Goal: Task Accomplishment & Management: Complete application form

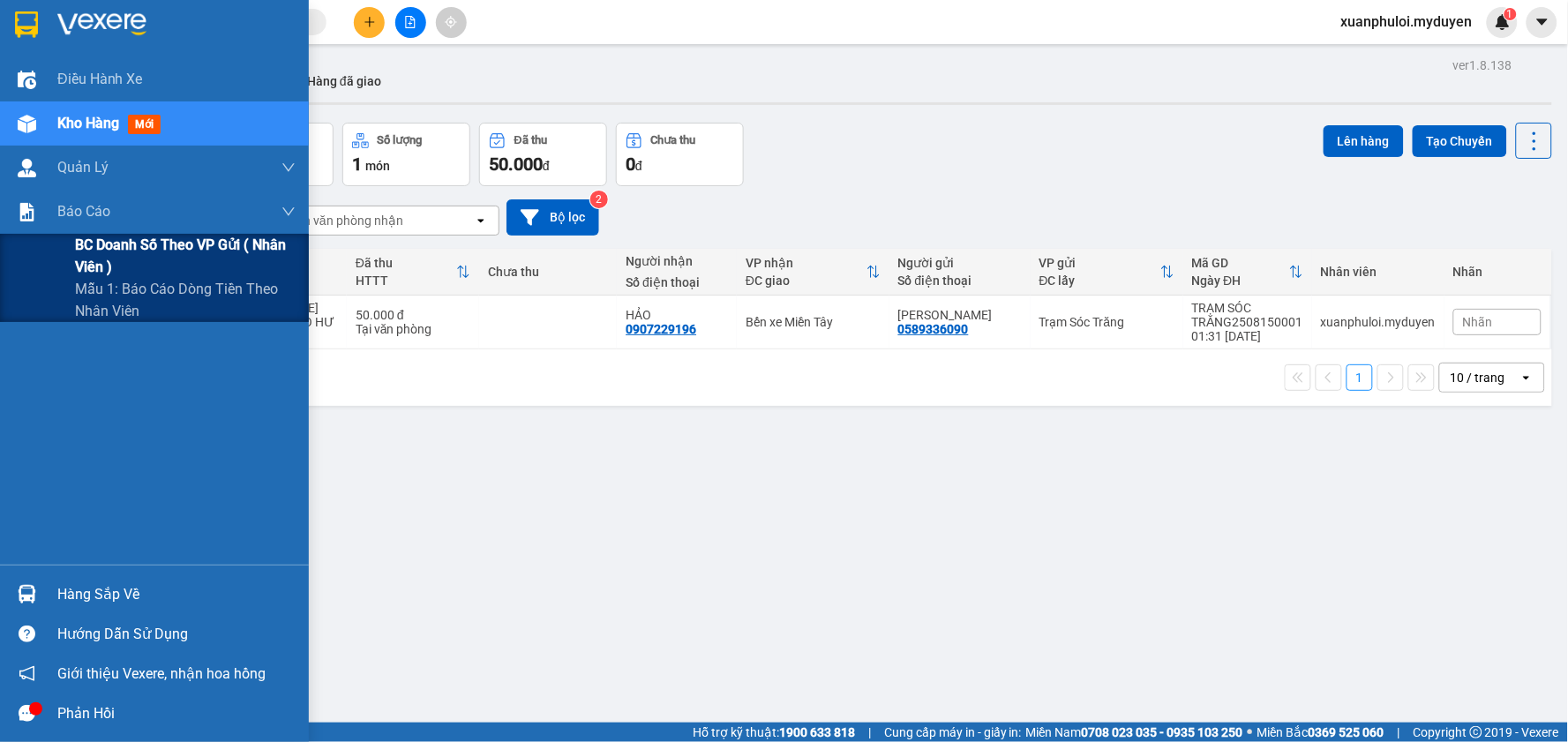
click at [83, 240] on span "BC doanh số theo VP gửi ( nhân viên )" at bounding box center [185, 256] width 220 height 44
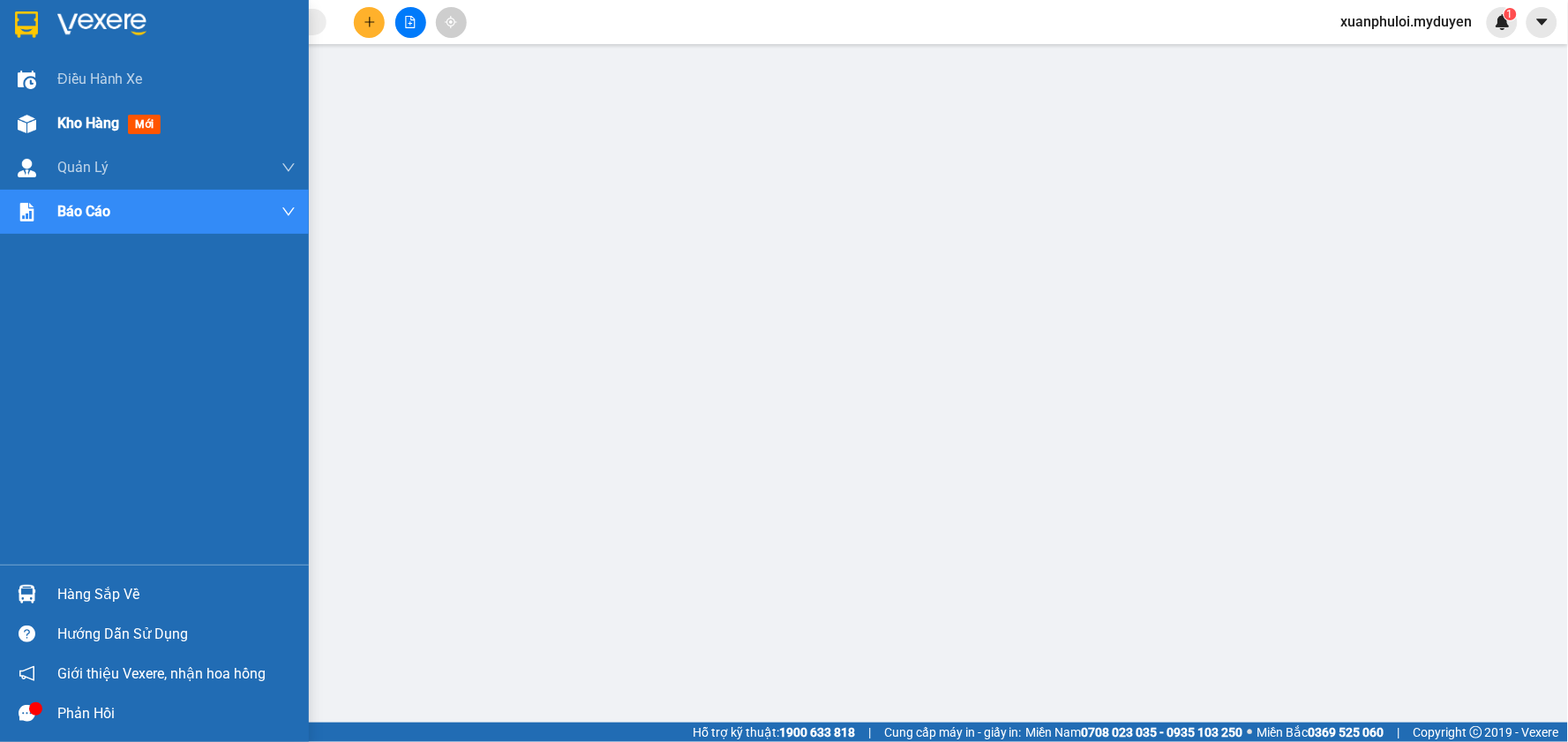
click at [91, 130] on span "Kho hàng" at bounding box center [89, 122] width 62 height 16
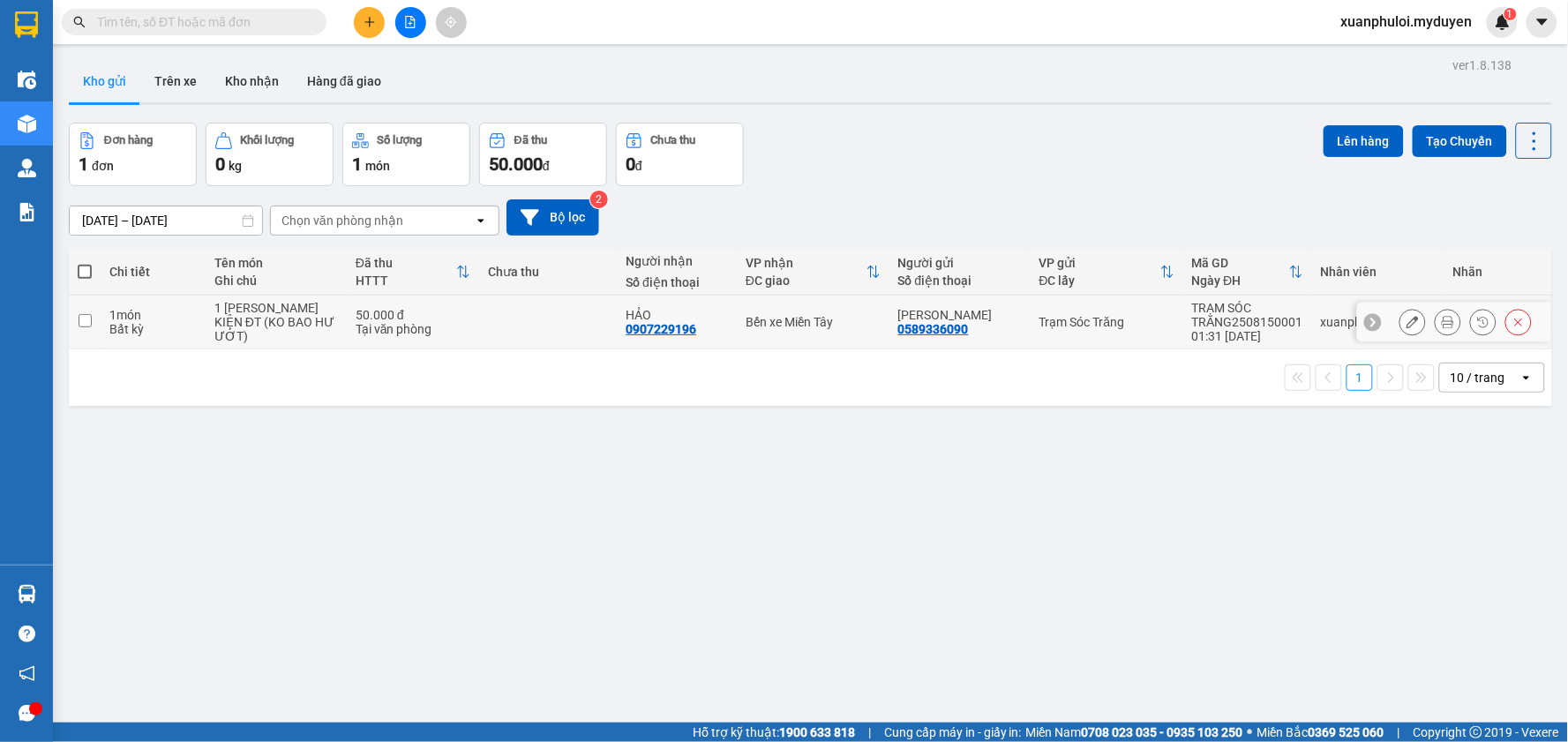
click at [89, 317] on input "checkbox" at bounding box center [85, 321] width 13 height 13
checkbox input "true"
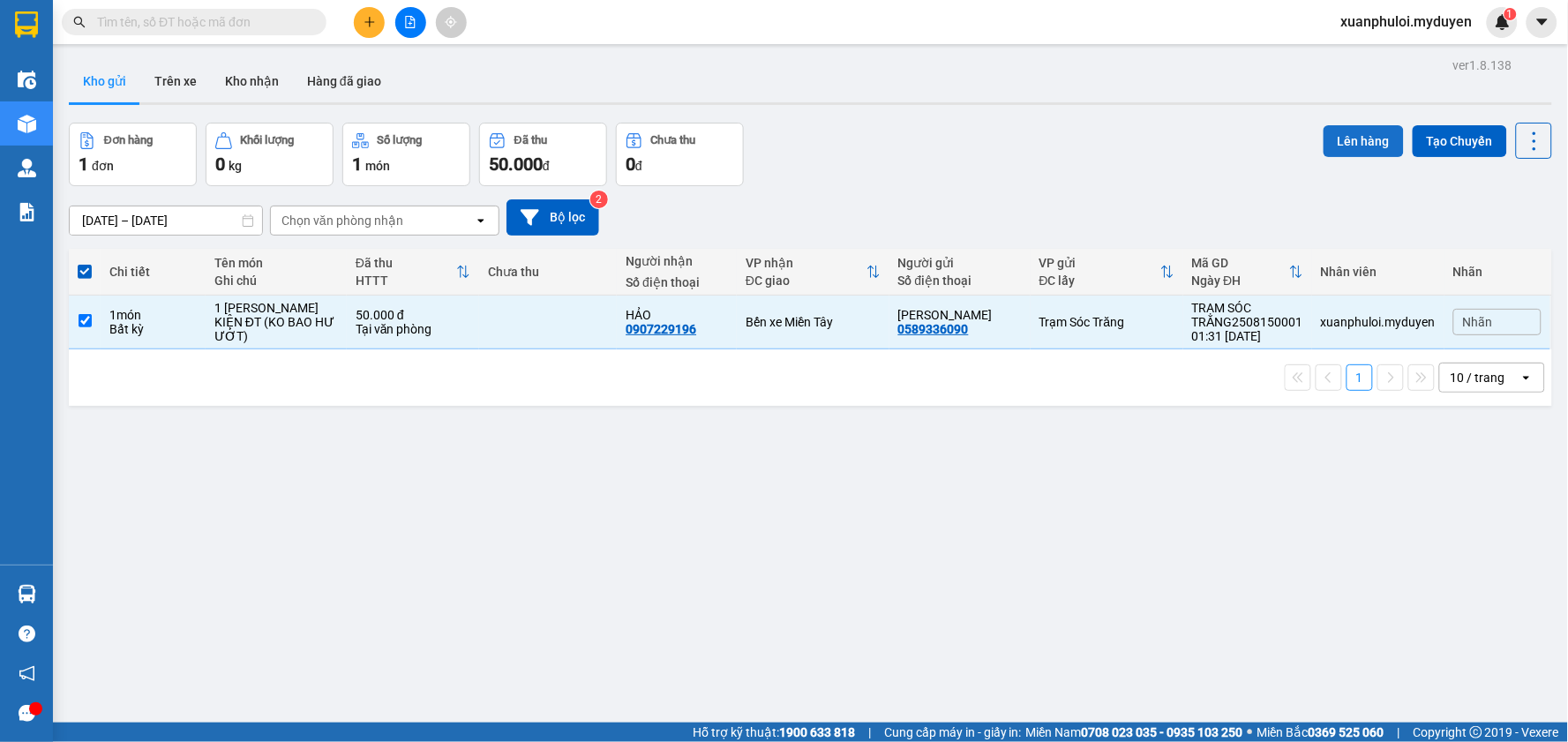
click at [1344, 139] on button "Lên hàng" at bounding box center [1364, 141] width 80 height 32
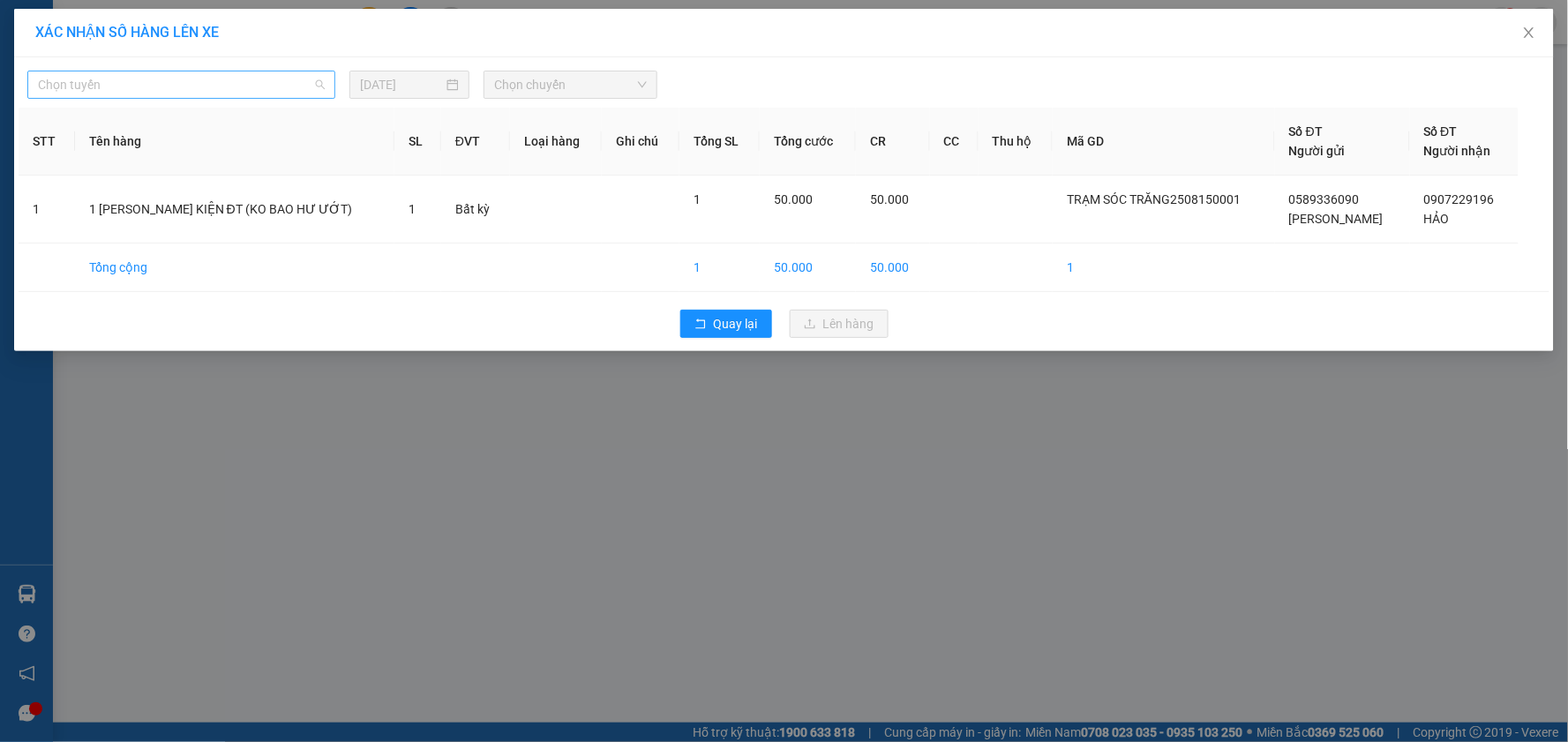
click at [198, 89] on span "Chọn tuyến" at bounding box center [181, 84] width 287 height 26
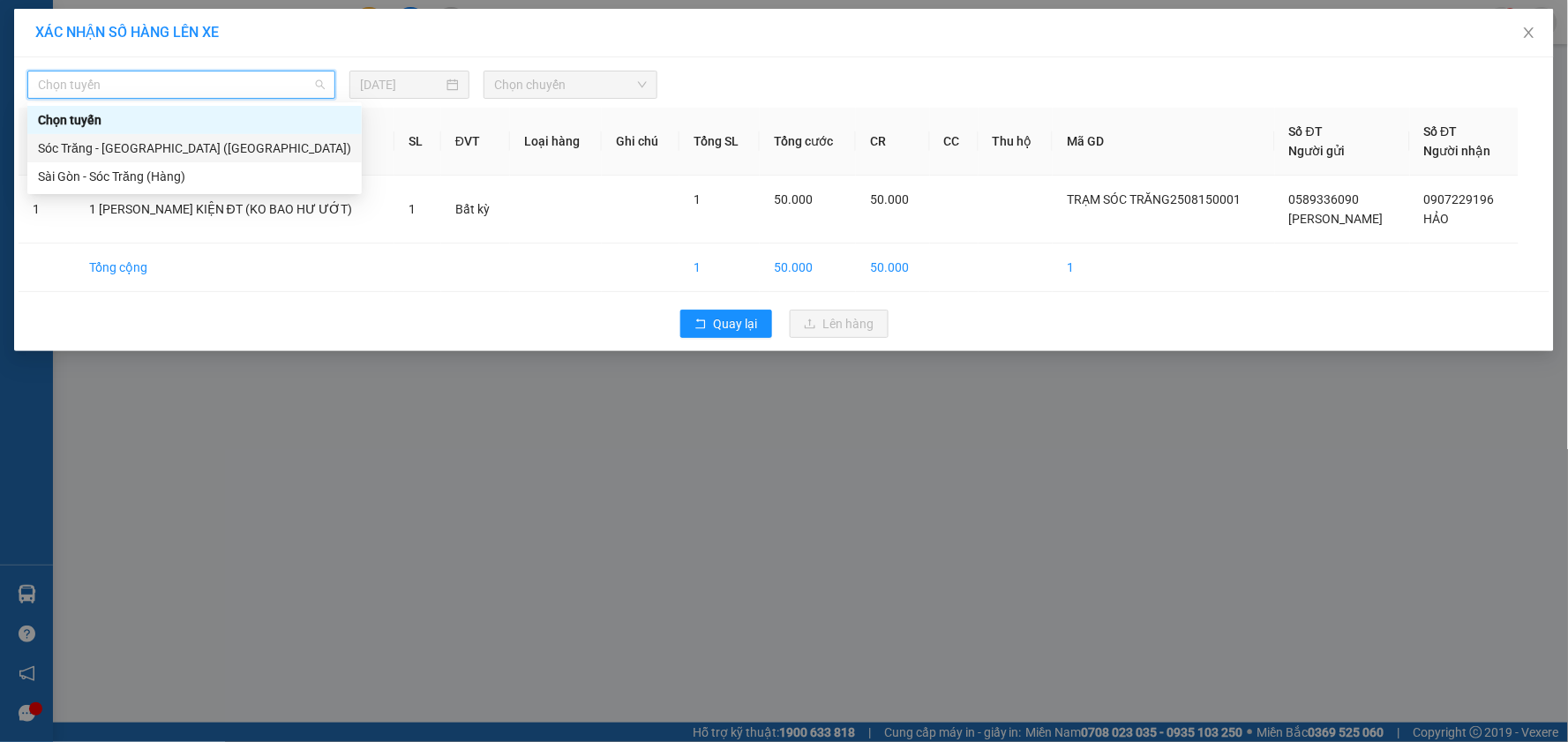
click at [169, 147] on div "Sóc Trăng - [GEOGRAPHIC_DATA] ([GEOGRAPHIC_DATA])" at bounding box center [194, 148] width 314 height 19
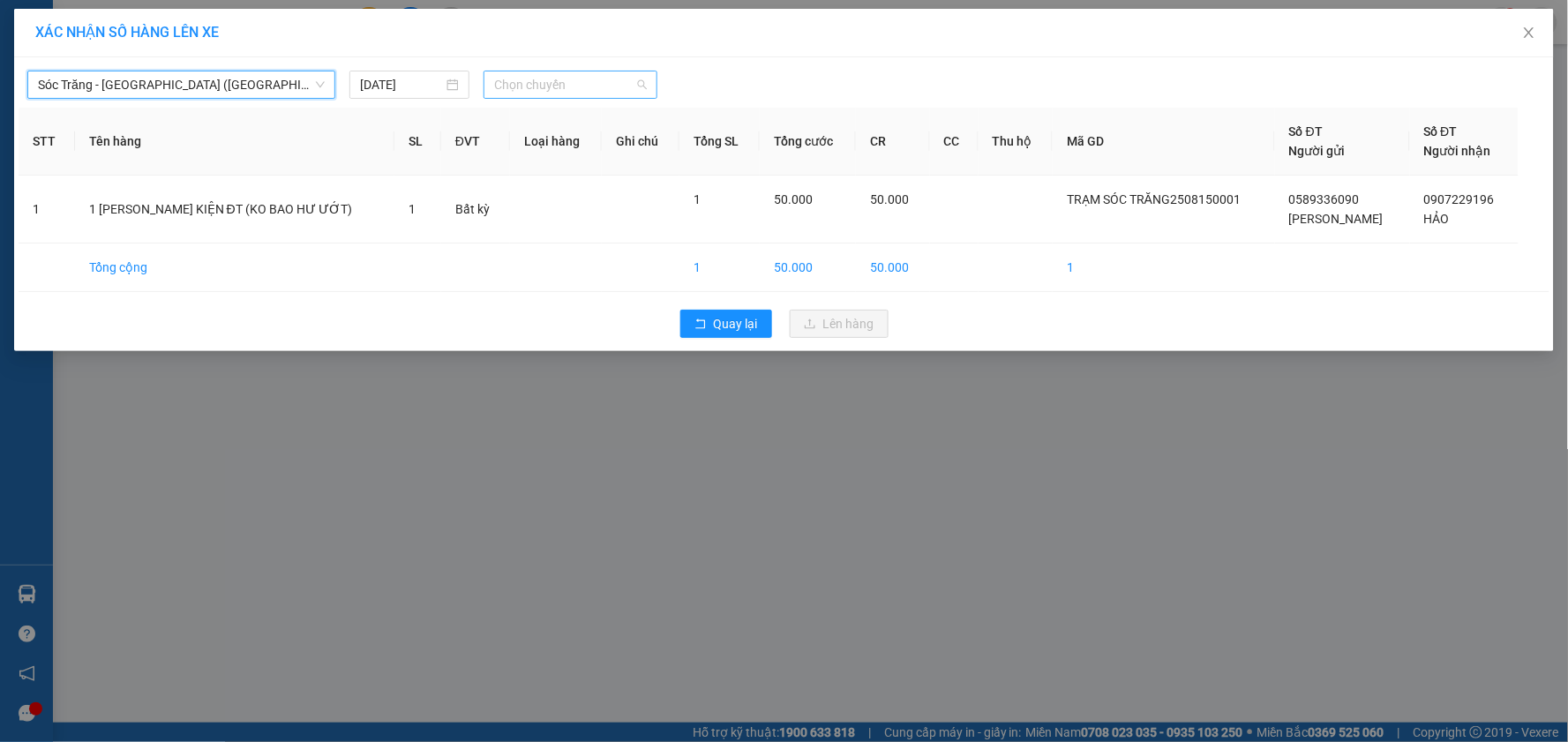
click at [596, 90] on span "Chọn chuyến" at bounding box center [570, 84] width 153 height 26
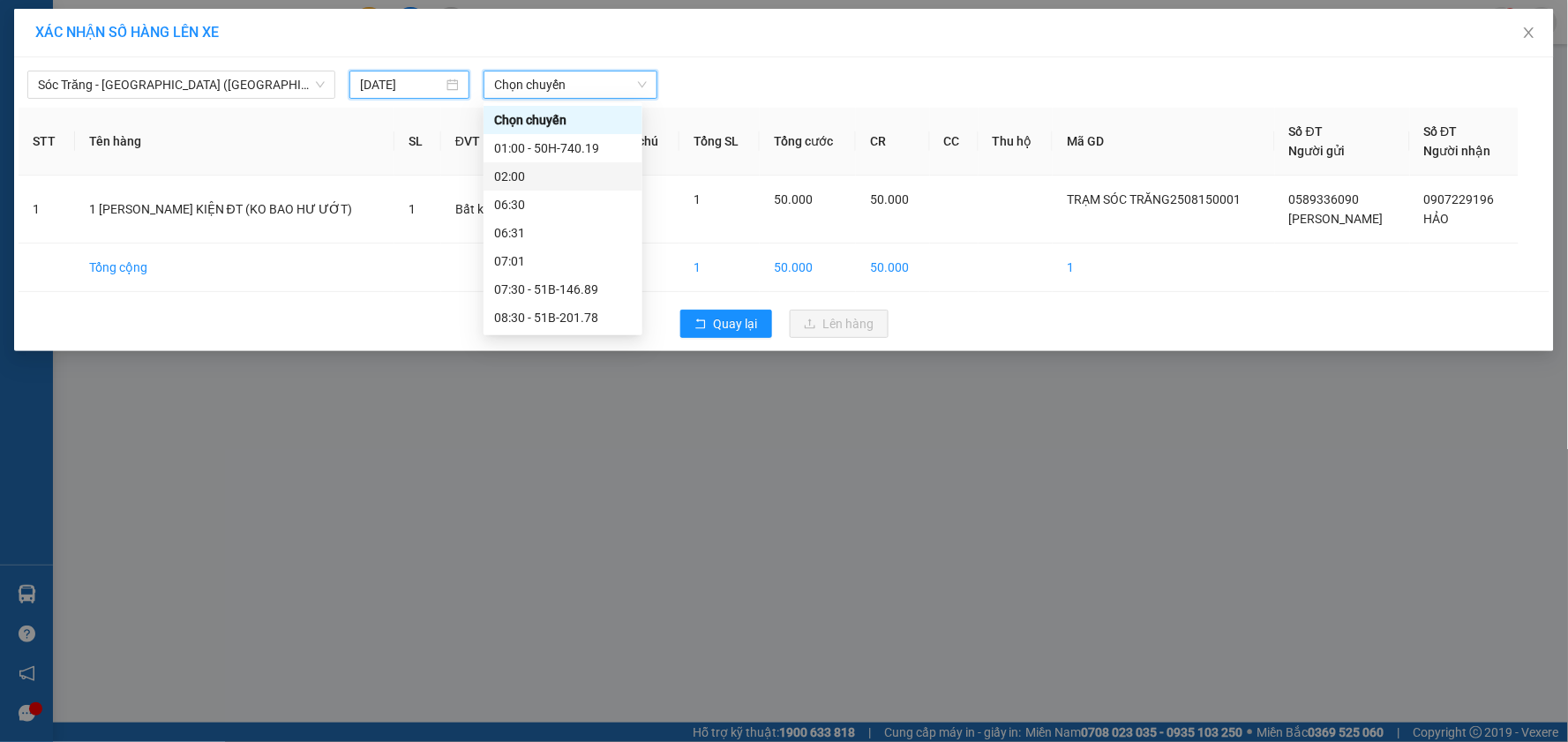
click at [399, 90] on input "[DATE]" at bounding box center [401, 84] width 83 height 19
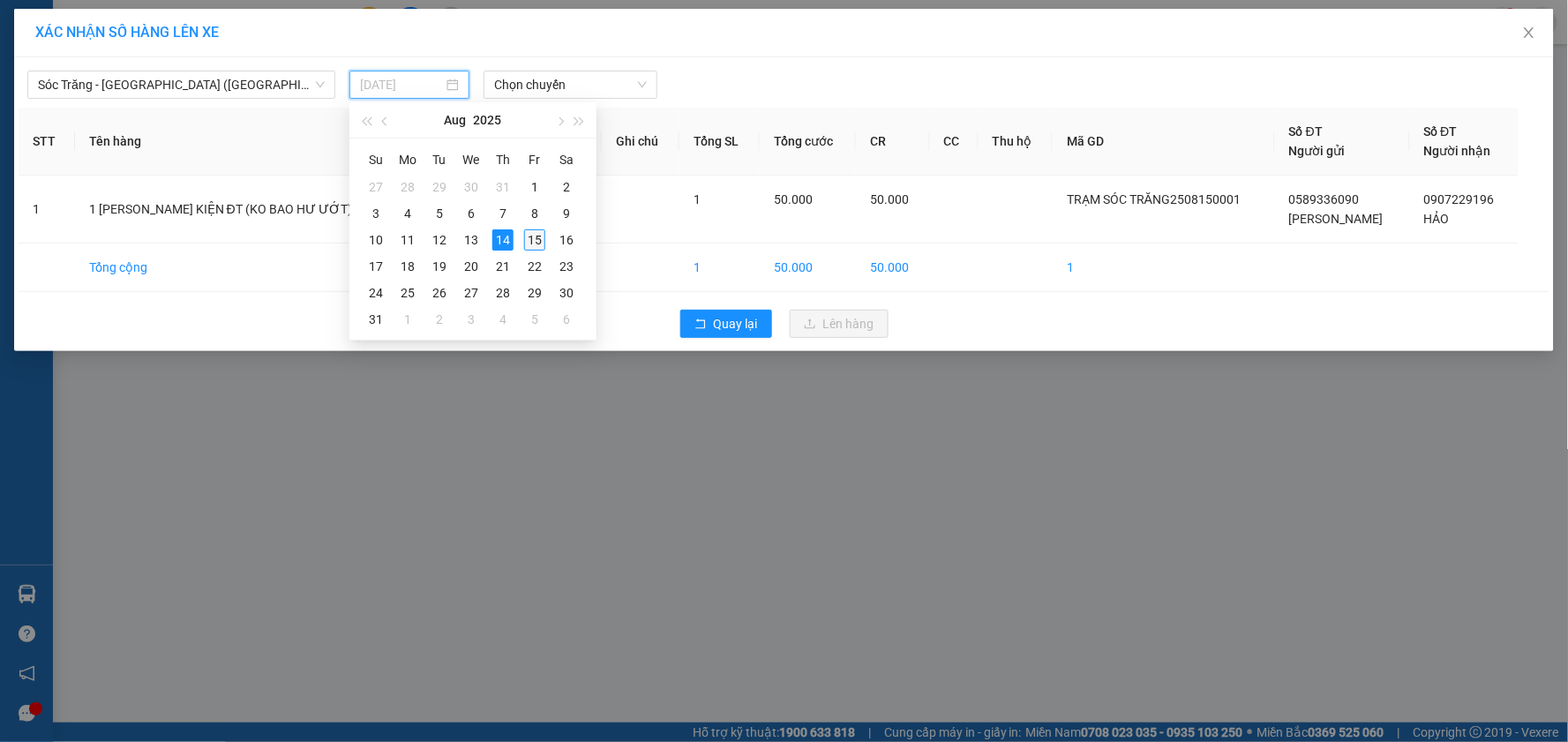
click at [529, 243] on div "15" at bounding box center [534, 239] width 21 height 21
type input "[DATE]"
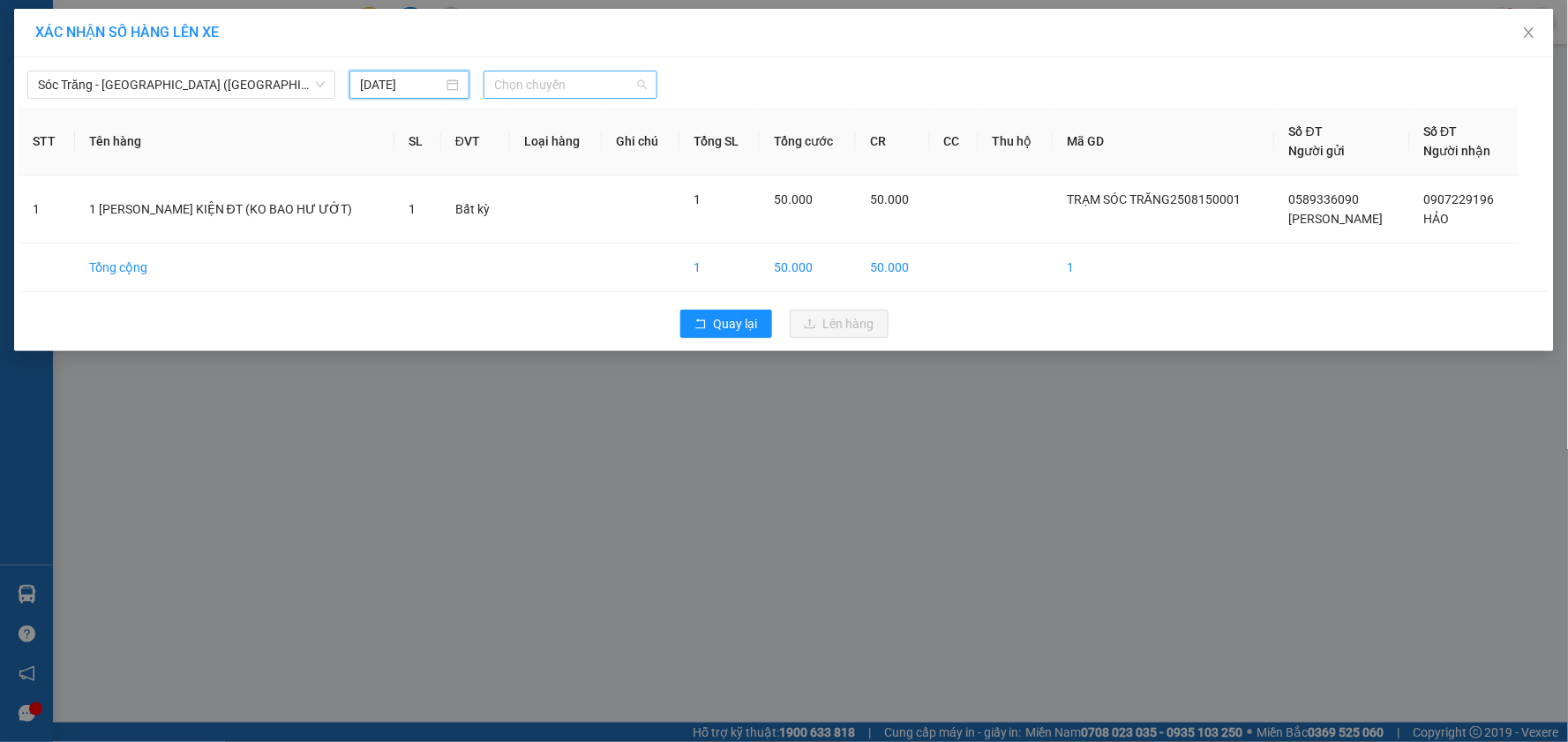
click at [576, 87] on span "Chọn chuyến" at bounding box center [570, 84] width 153 height 26
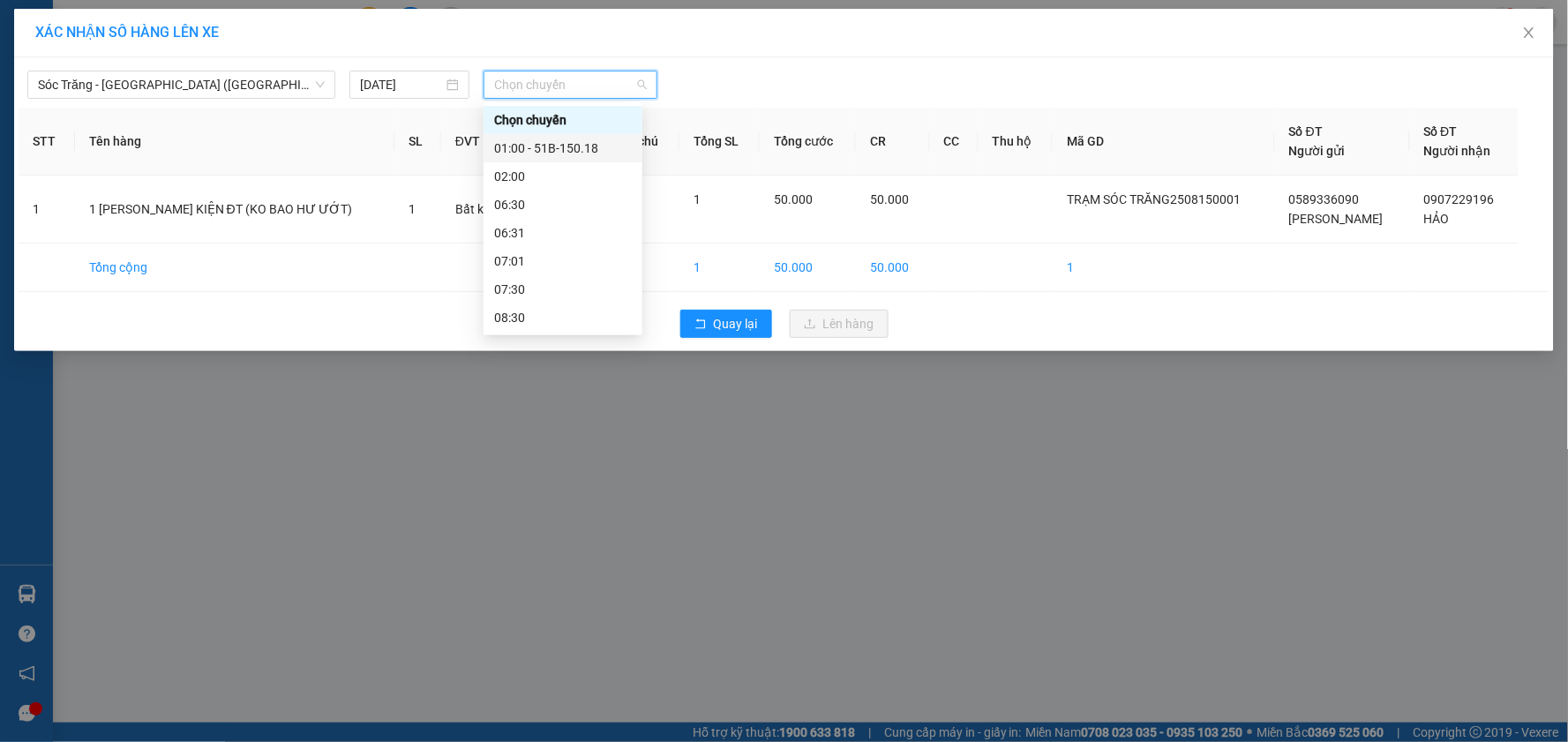
click at [573, 143] on div "01:00 - 51B-150.18" at bounding box center [562, 148] width 138 height 19
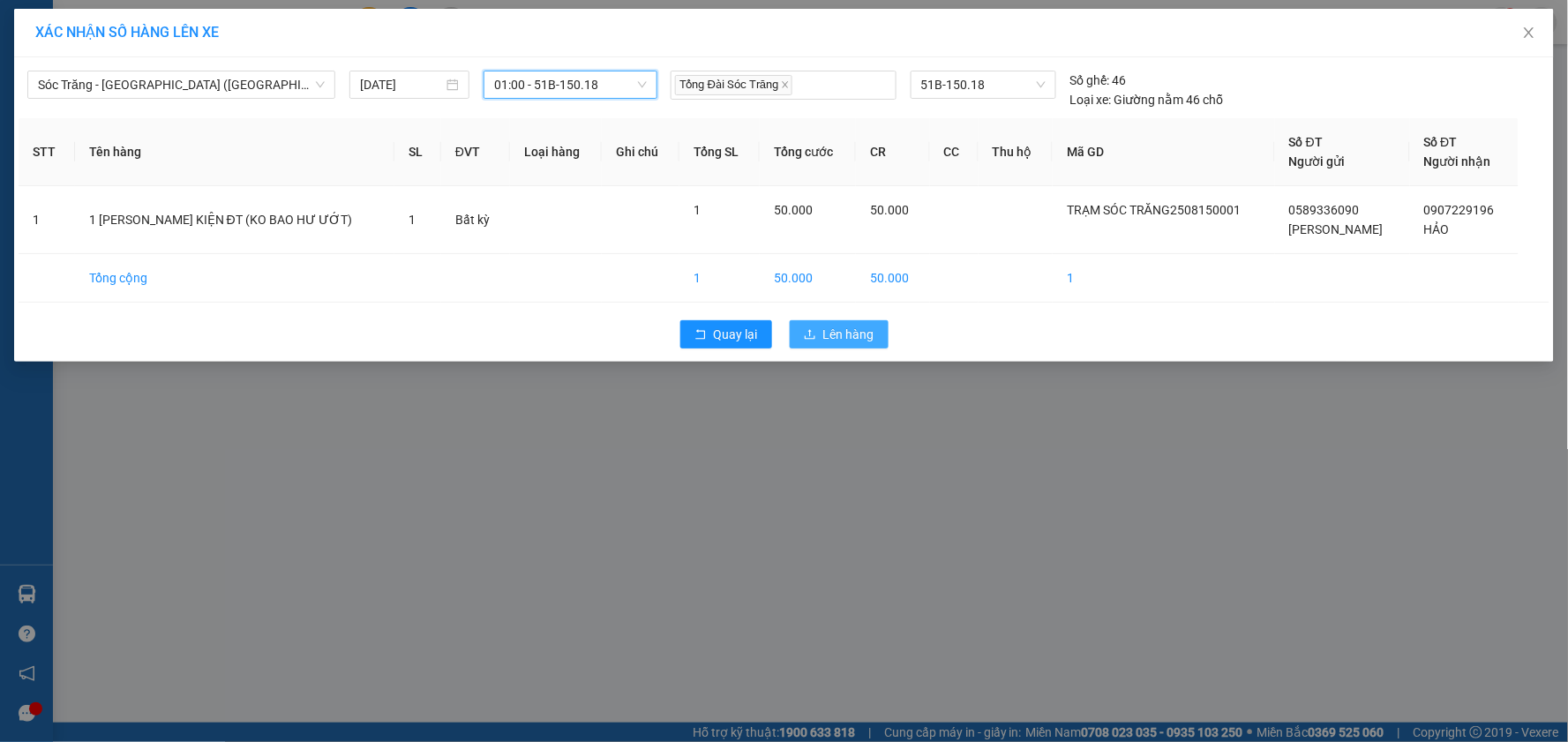
click at [833, 334] on span "Lên hàng" at bounding box center [848, 334] width 51 height 19
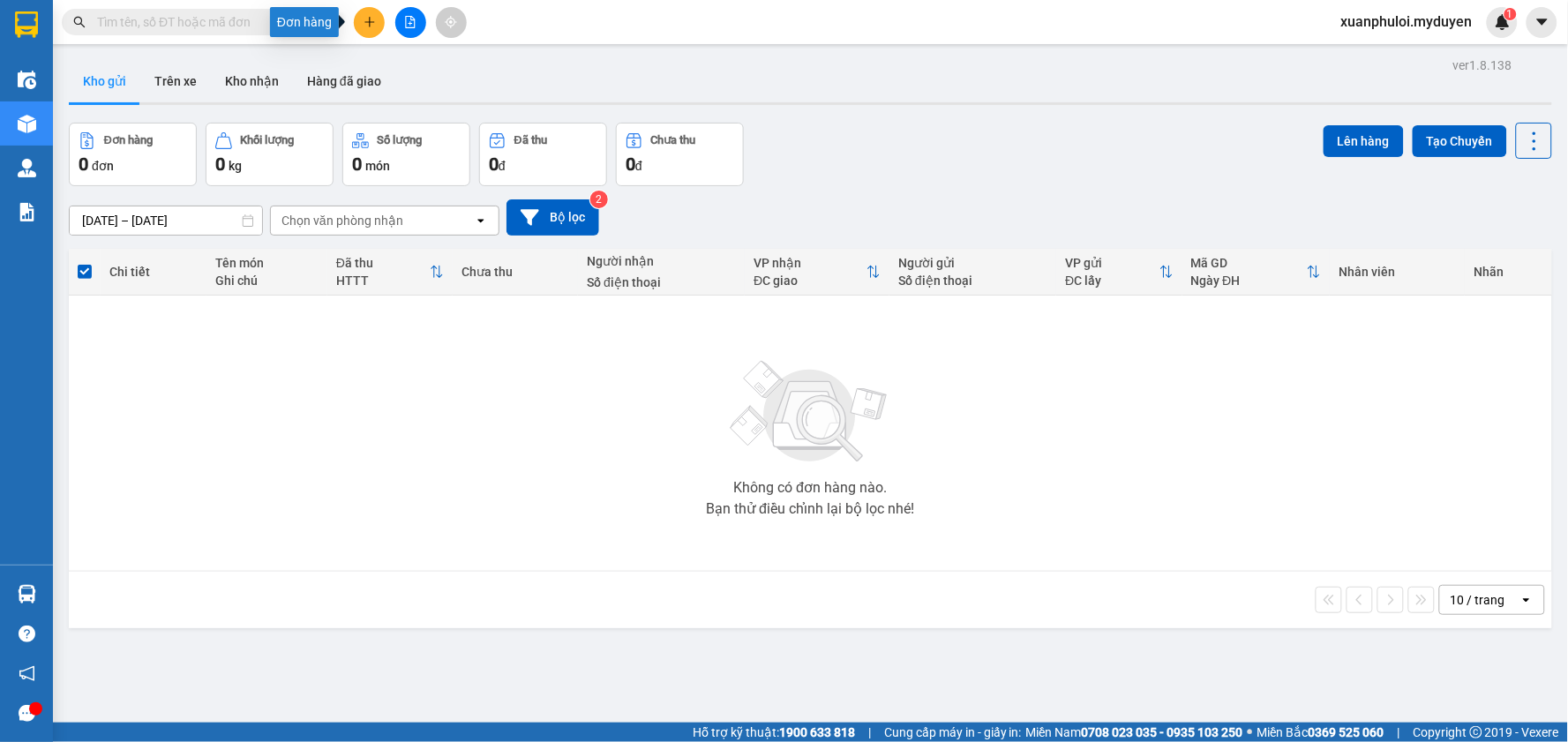
click at [364, 25] on icon "plus" at bounding box center [370, 22] width 13 height 13
click at [400, 77] on div "Tạo đơn hàng" at bounding box center [431, 66] width 133 height 34
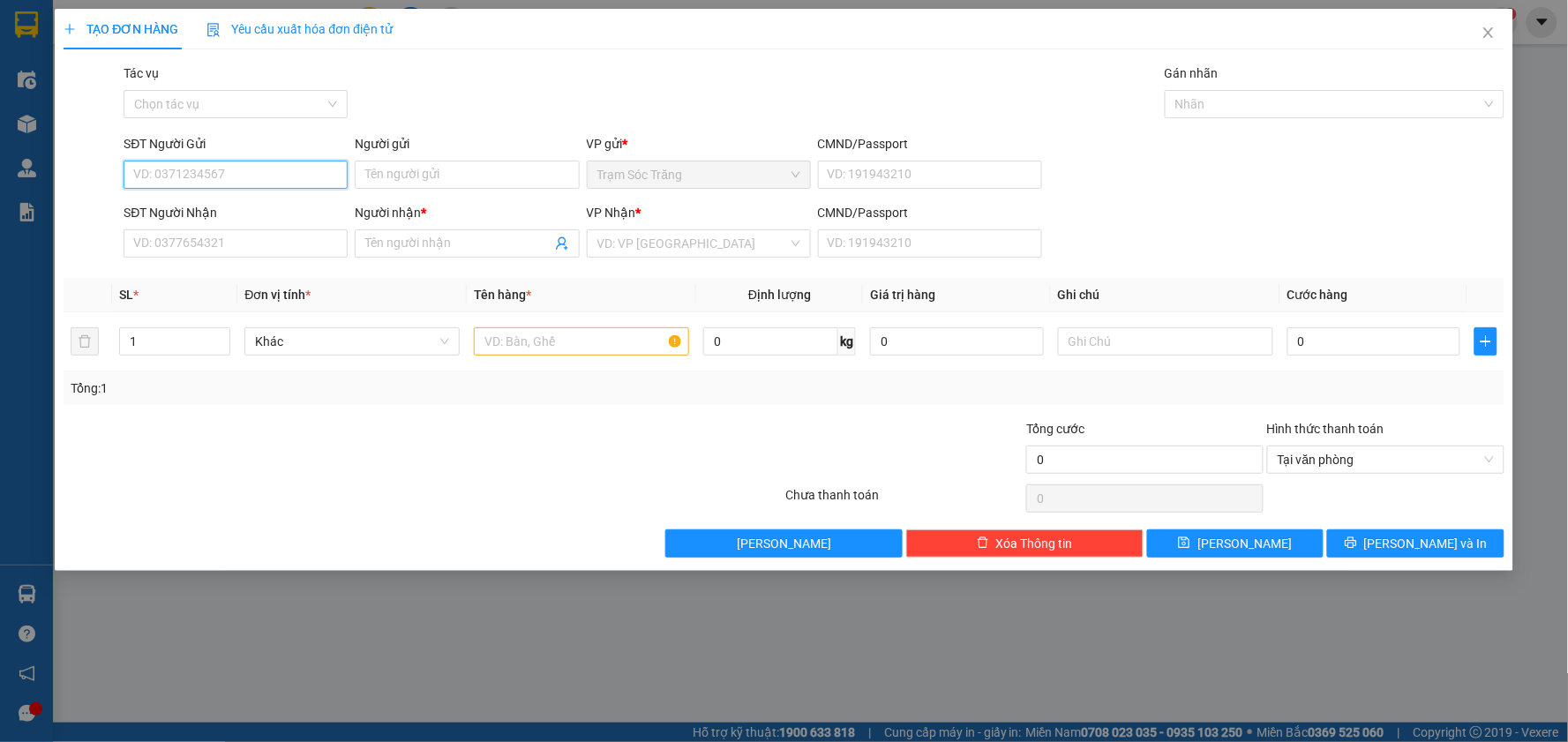
click at [214, 183] on input "SĐT Người Gửi" at bounding box center [235, 175] width 224 height 28
type input "0362523422"
click at [225, 215] on div "0362523422 - [PERSON_NAME]" at bounding box center [236, 209] width 203 height 19
type input "VŨ"
type input "0909003735"
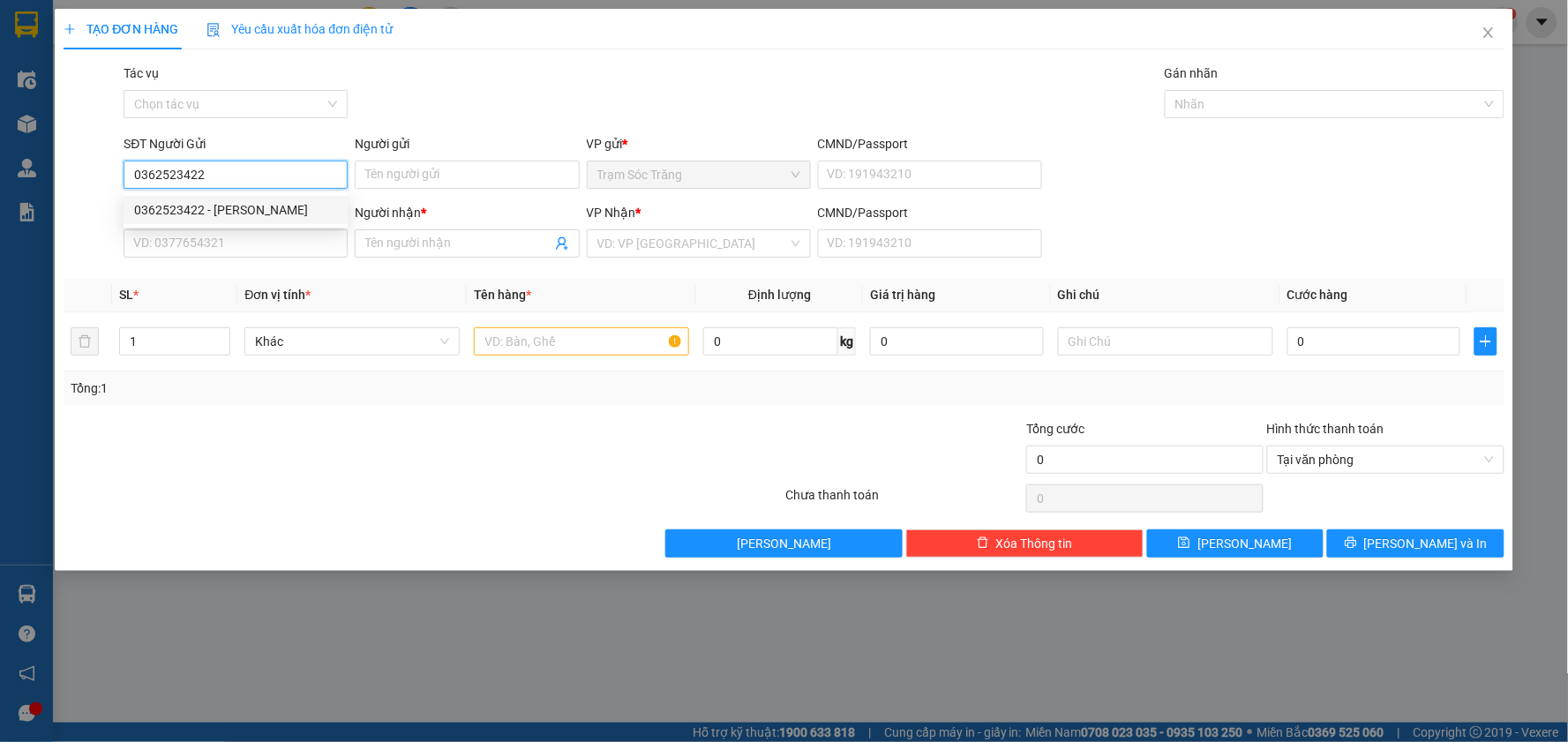
type input "LINH"
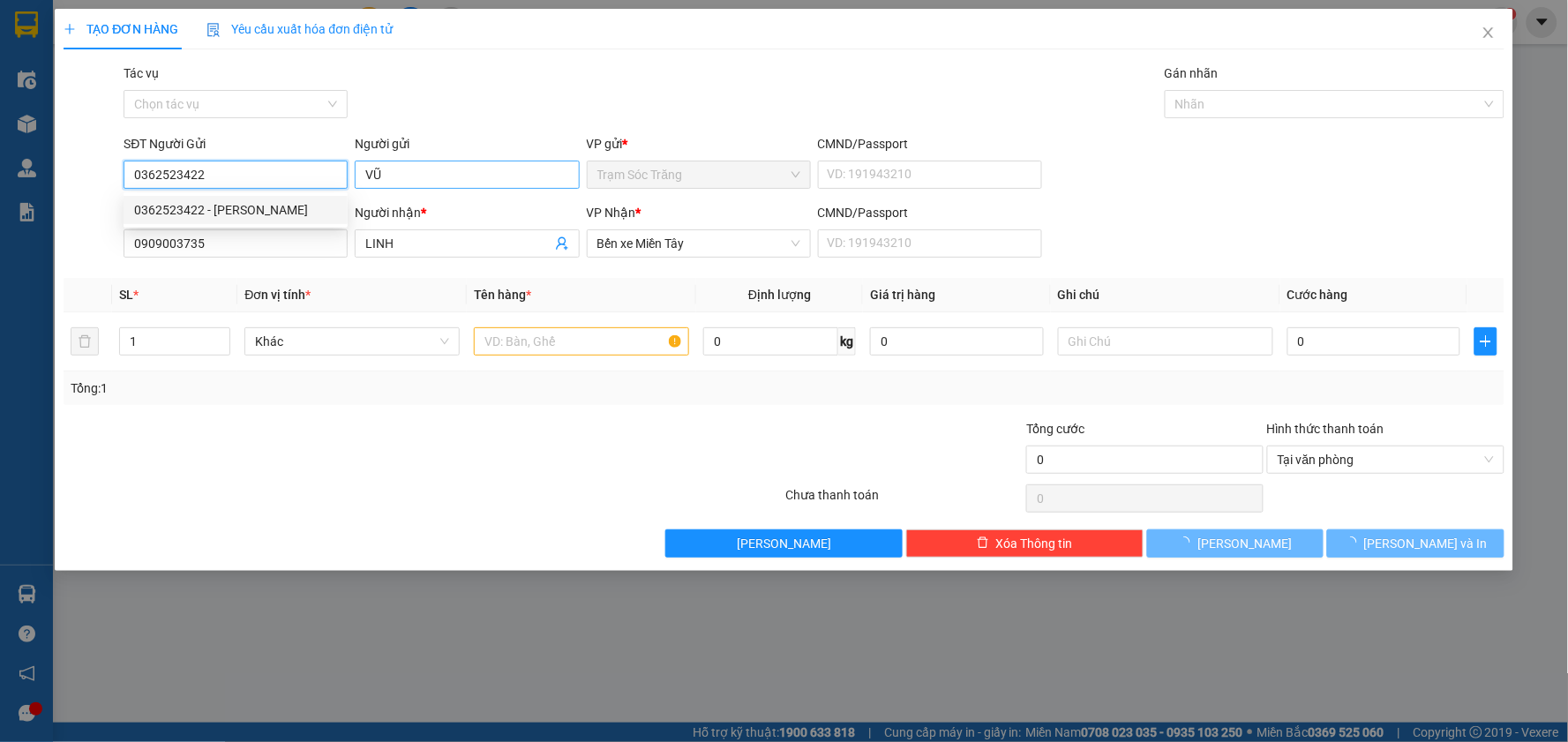
type input "40.000"
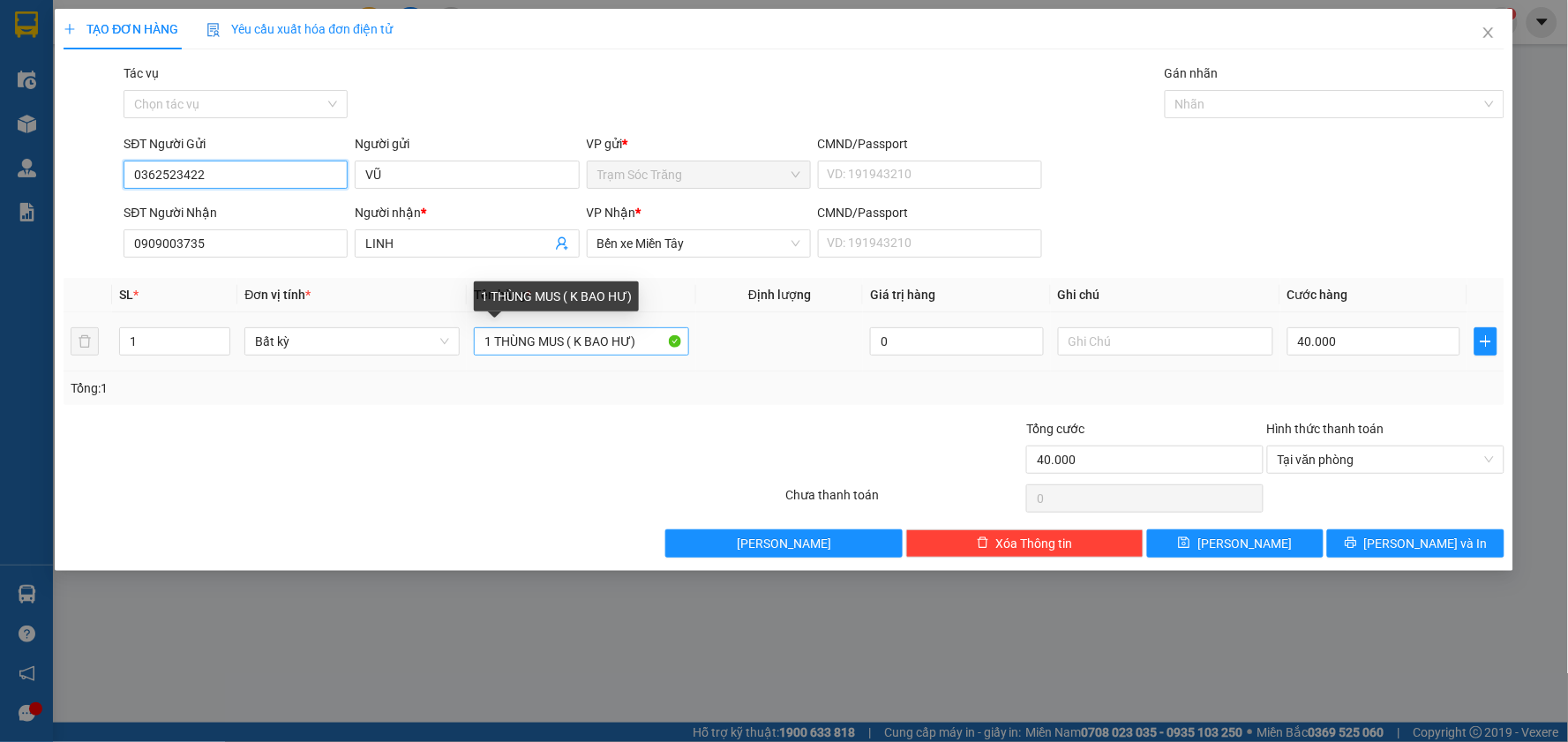
type input "0362523422"
click at [488, 340] on input "1 THÙNG MUS ( K BAO HƯ)" at bounding box center [581, 341] width 215 height 28
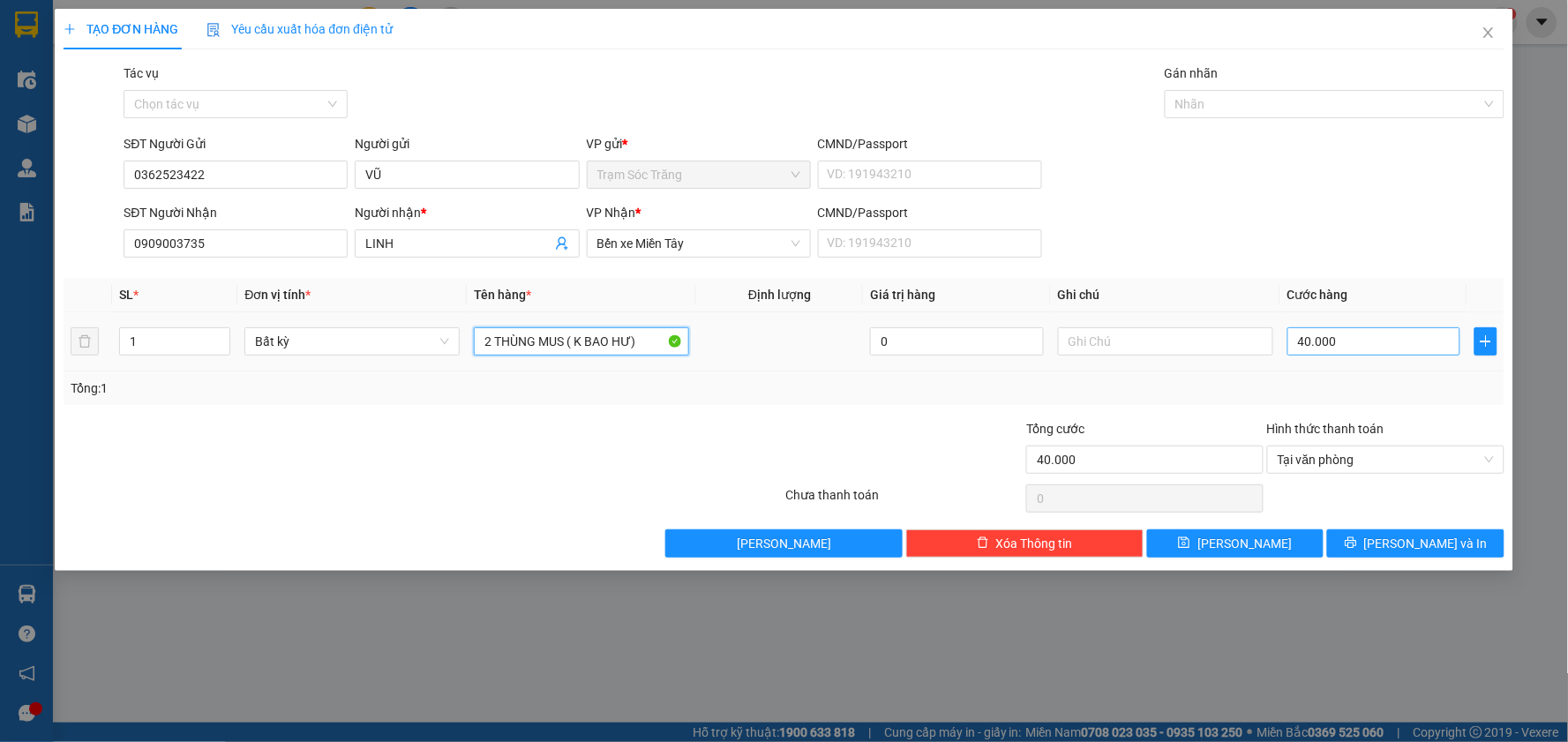
type input "2 THÙNG MUS ( K BAO HƯ)"
click at [1376, 332] on input "40.000" at bounding box center [1374, 341] width 174 height 28
type input "7"
type input "70"
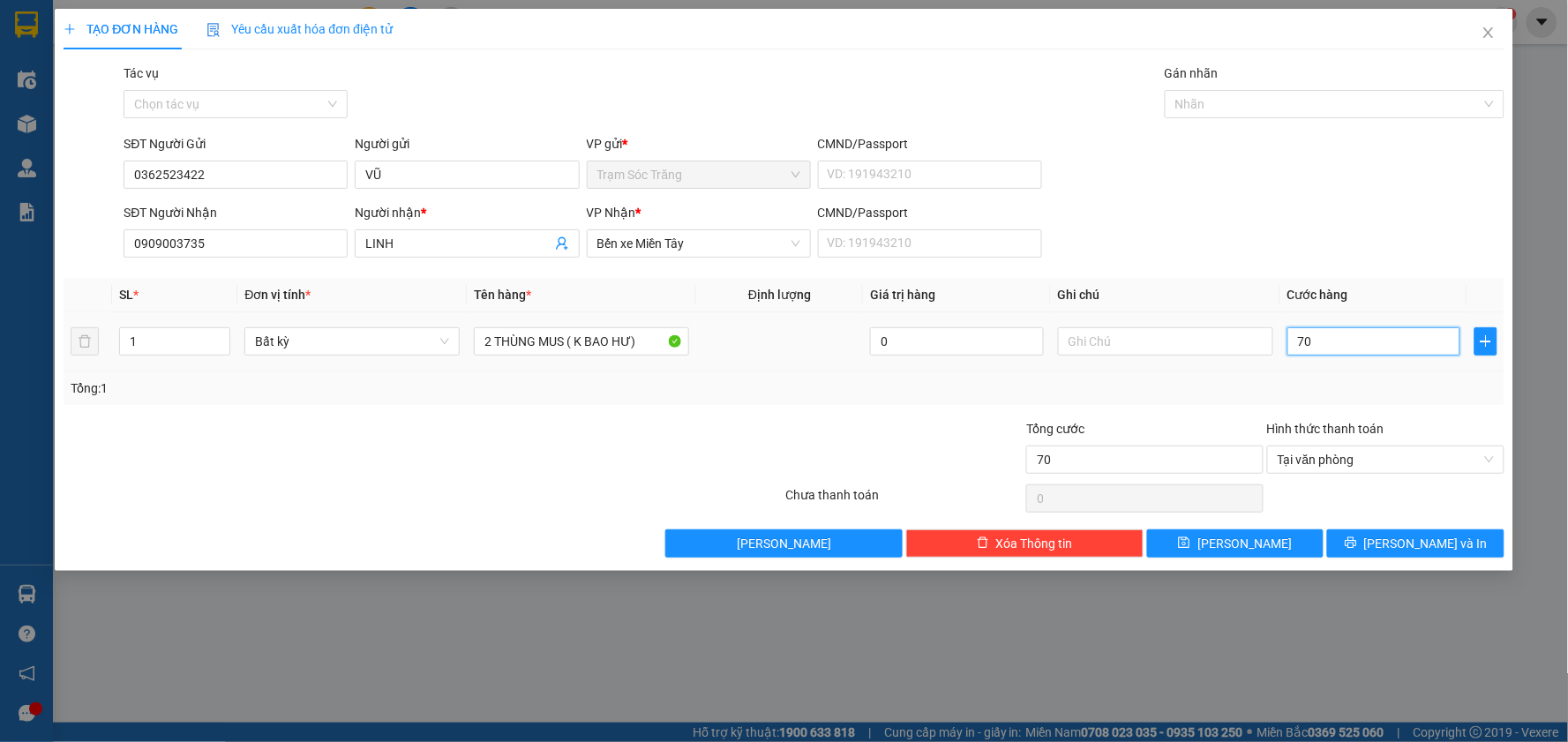
type input "700"
type input "7.000"
type input "70.000"
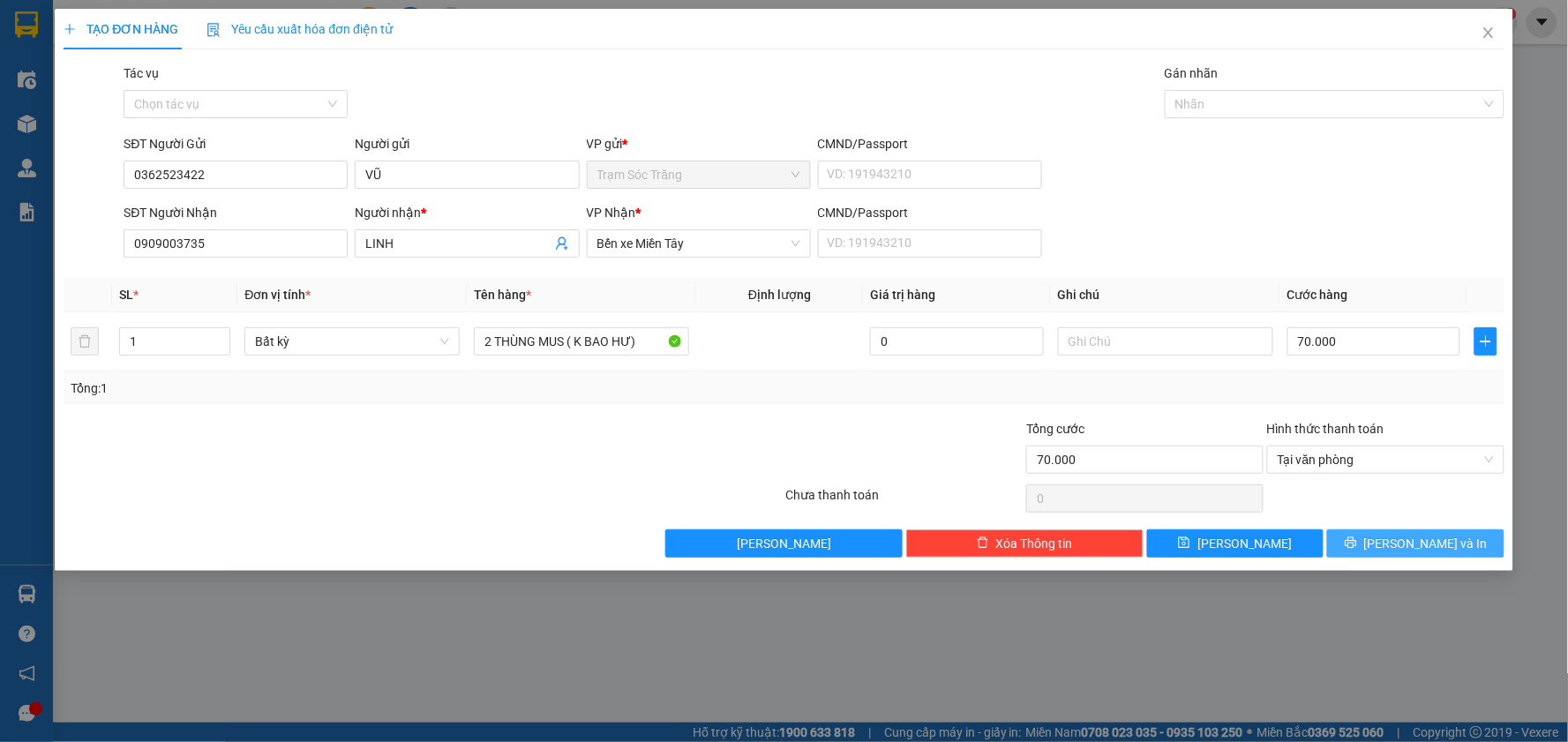
click at [1357, 548] on icon "printer" at bounding box center [1351, 543] width 13 height 13
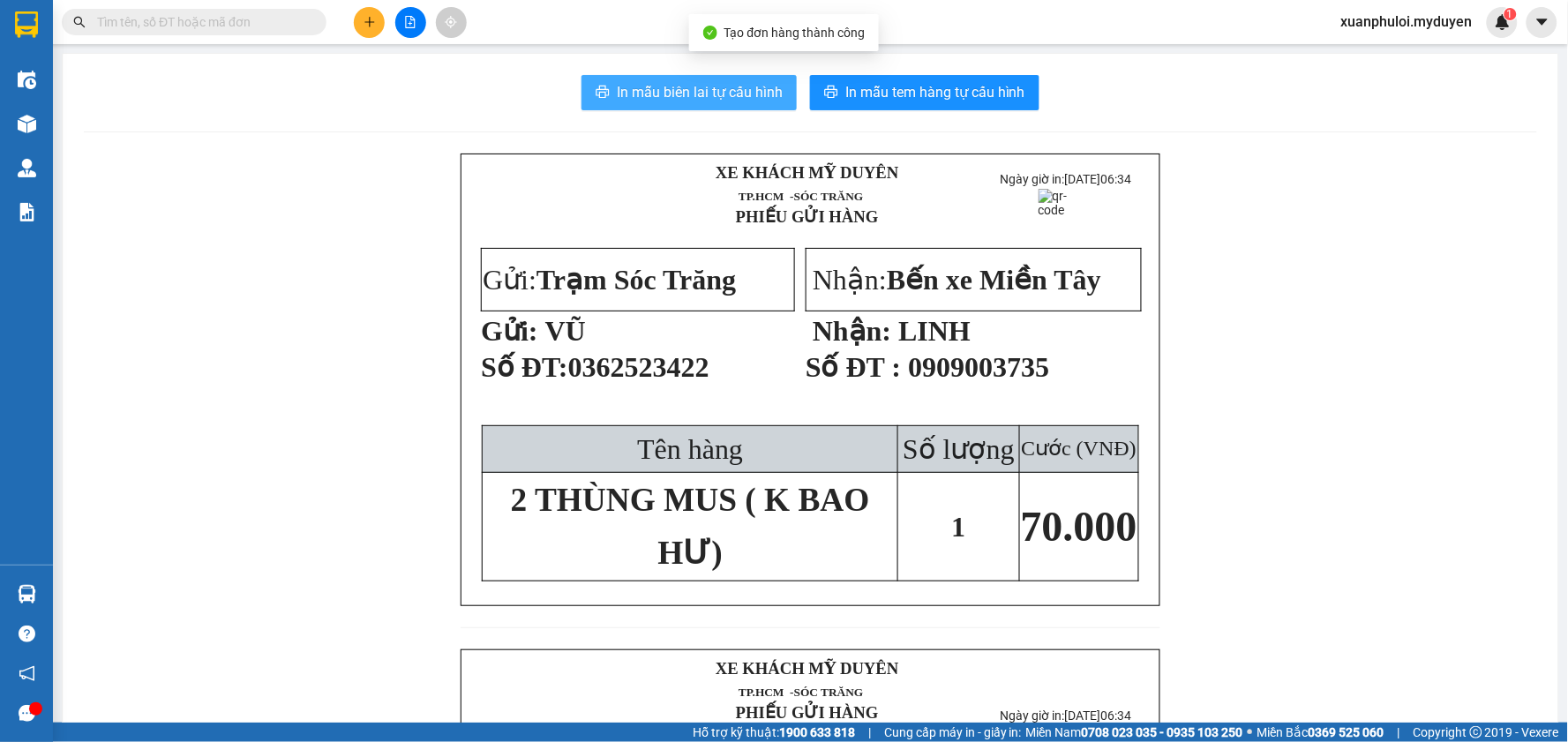
click at [720, 81] on span "In mẫu biên lai tự cấu hình" at bounding box center [699, 92] width 165 height 22
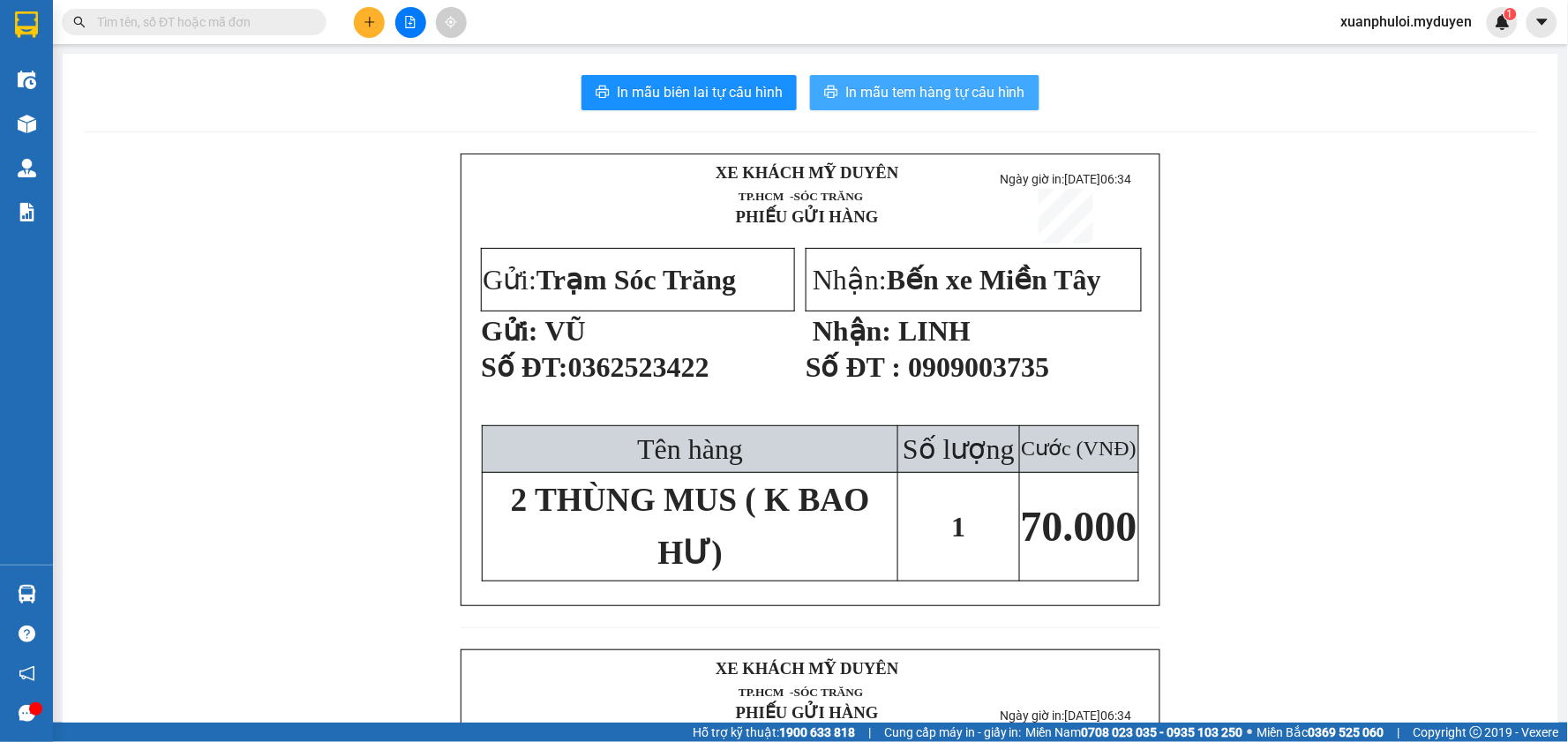
click at [909, 85] on span "In mẫu tem hàng tự cấu hình" at bounding box center [935, 92] width 180 height 22
click at [975, 92] on span "In mẫu tem hàng tự cấu hình" at bounding box center [935, 92] width 180 height 22
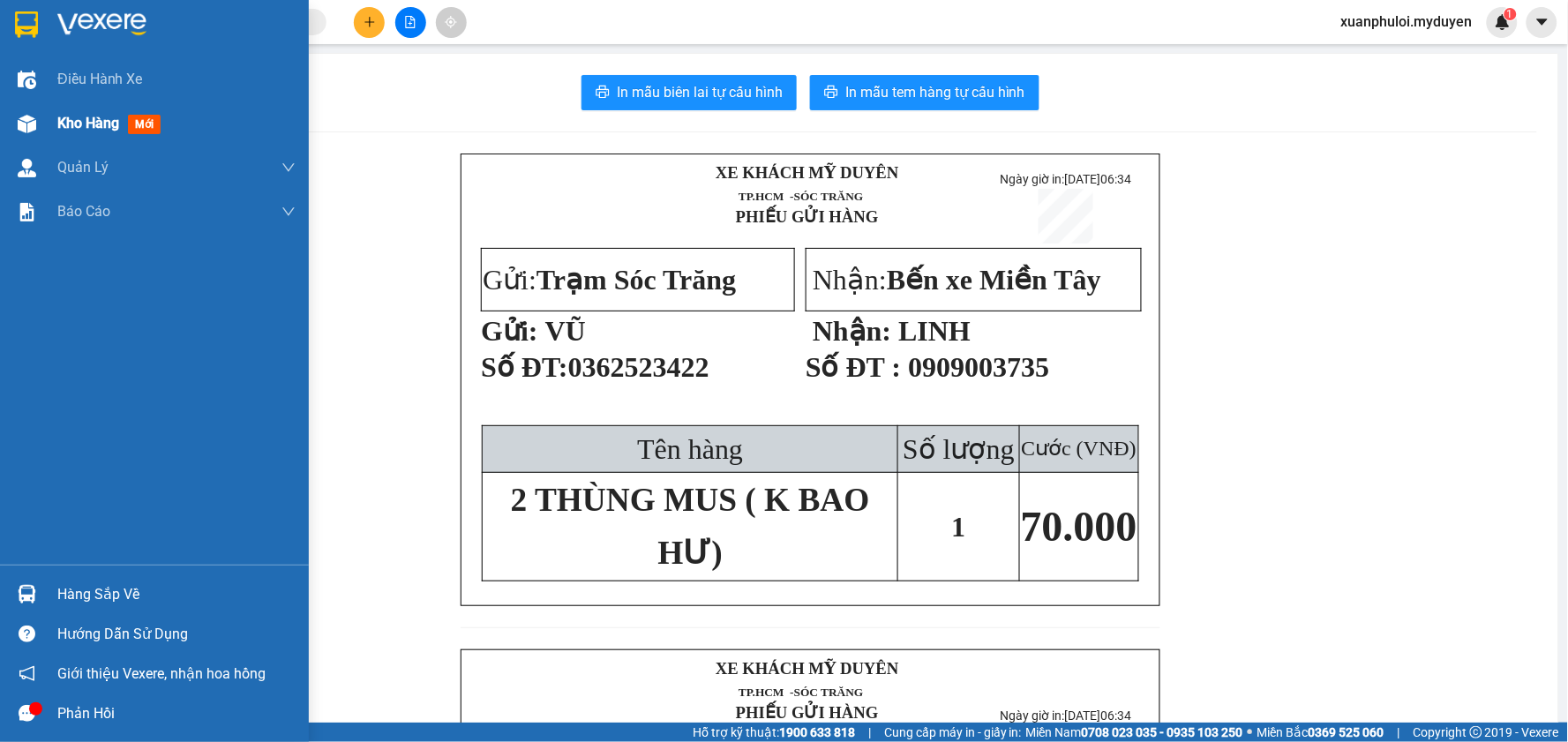
click at [70, 114] on span "Kho hàng" at bounding box center [89, 122] width 62 height 16
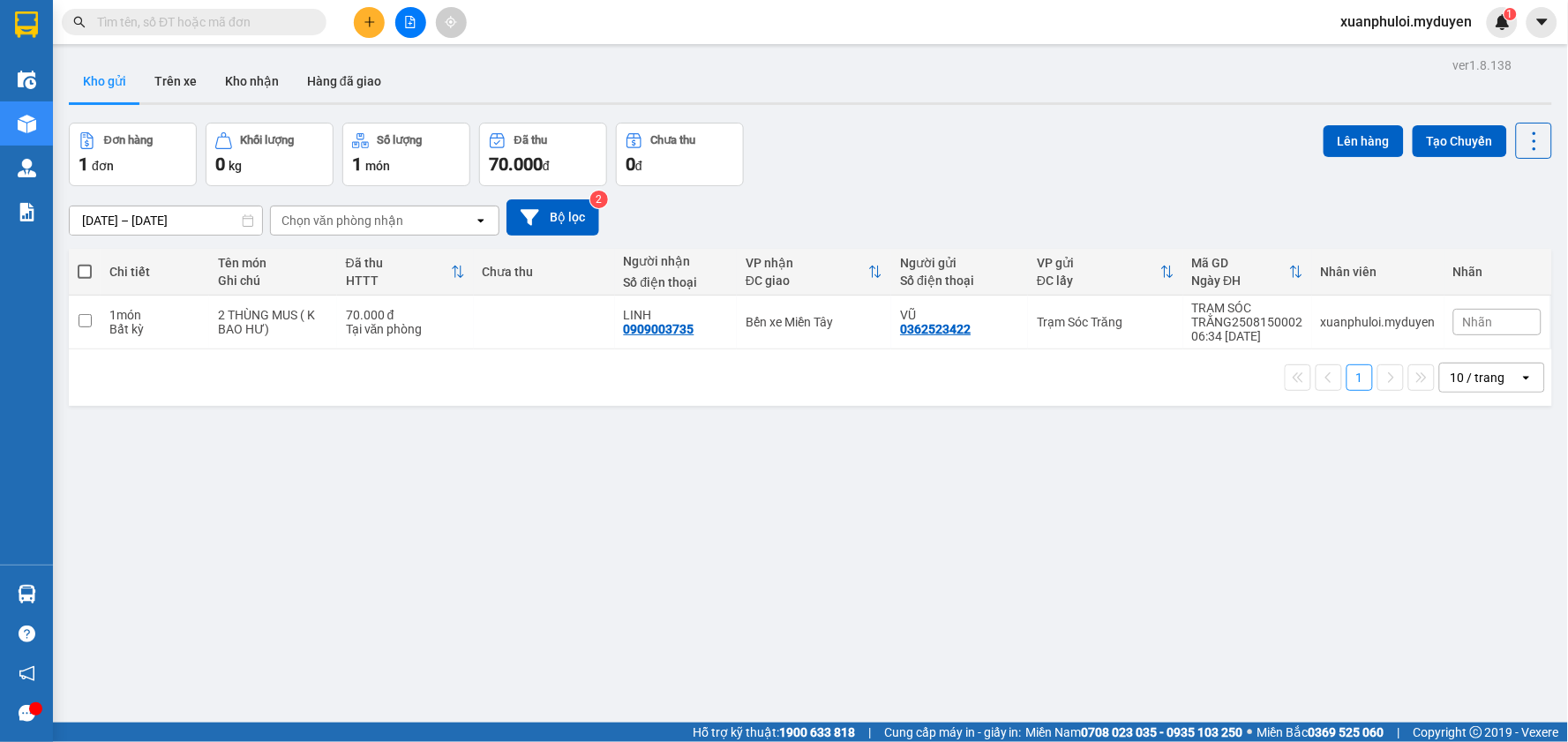
click at [366, 16] on icon "plus" at bounding box center [370, 22] width 13 height 13
click at [407, 66] on div "Tạo đơn hàng" at bounding box center [439, 66] width 77 height 19
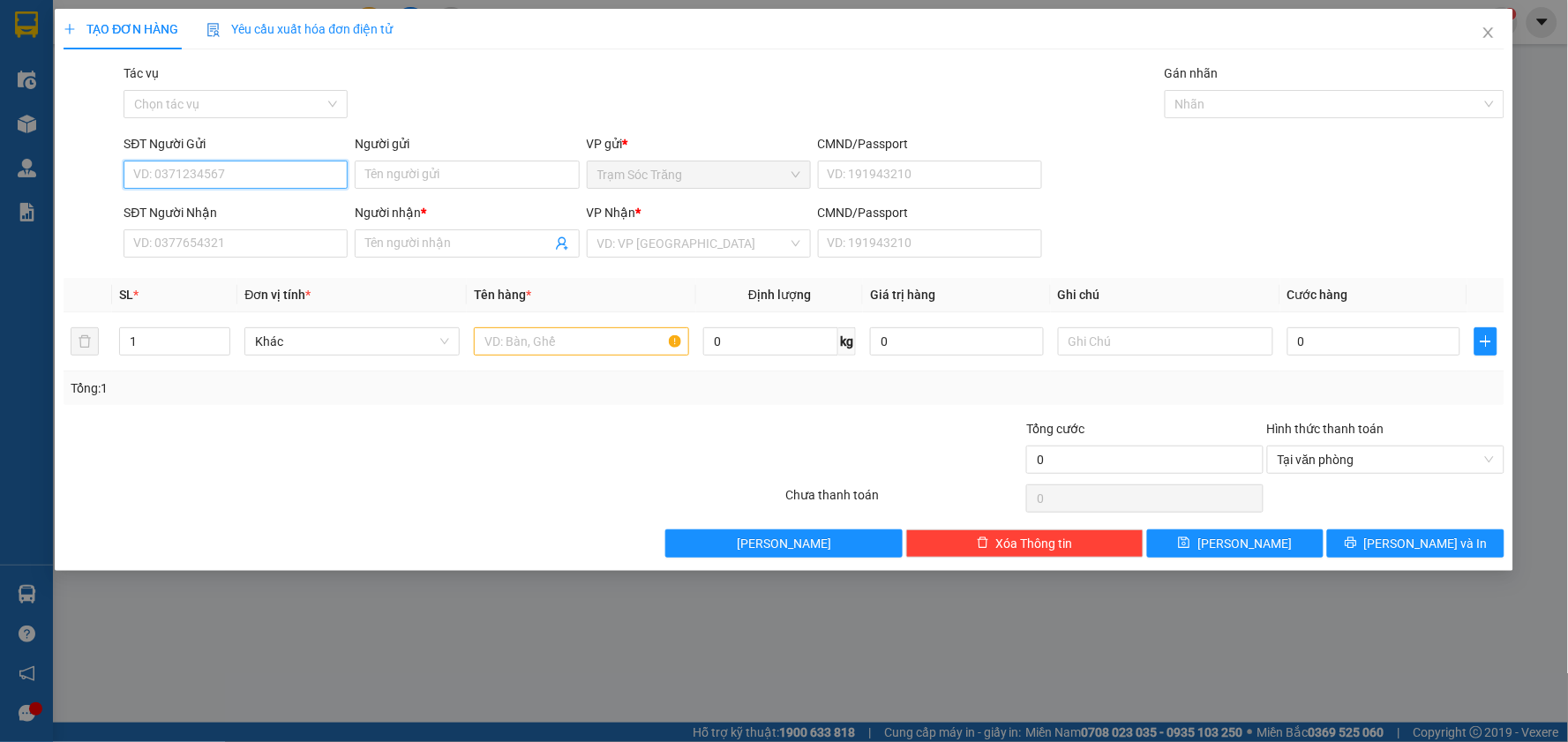
click at [240, 175] on input "SĐT Người Gửi" at bounding box center [235, 175] width 224 height 28
click at [164, 172] on input "SĐT Người Gửi" at bounding box center [235, 175] width 224 height 28
type input "0963525903"
click at [385, 182] on input "Người gửi" at bounding box center [466, 175] width 224 height 28
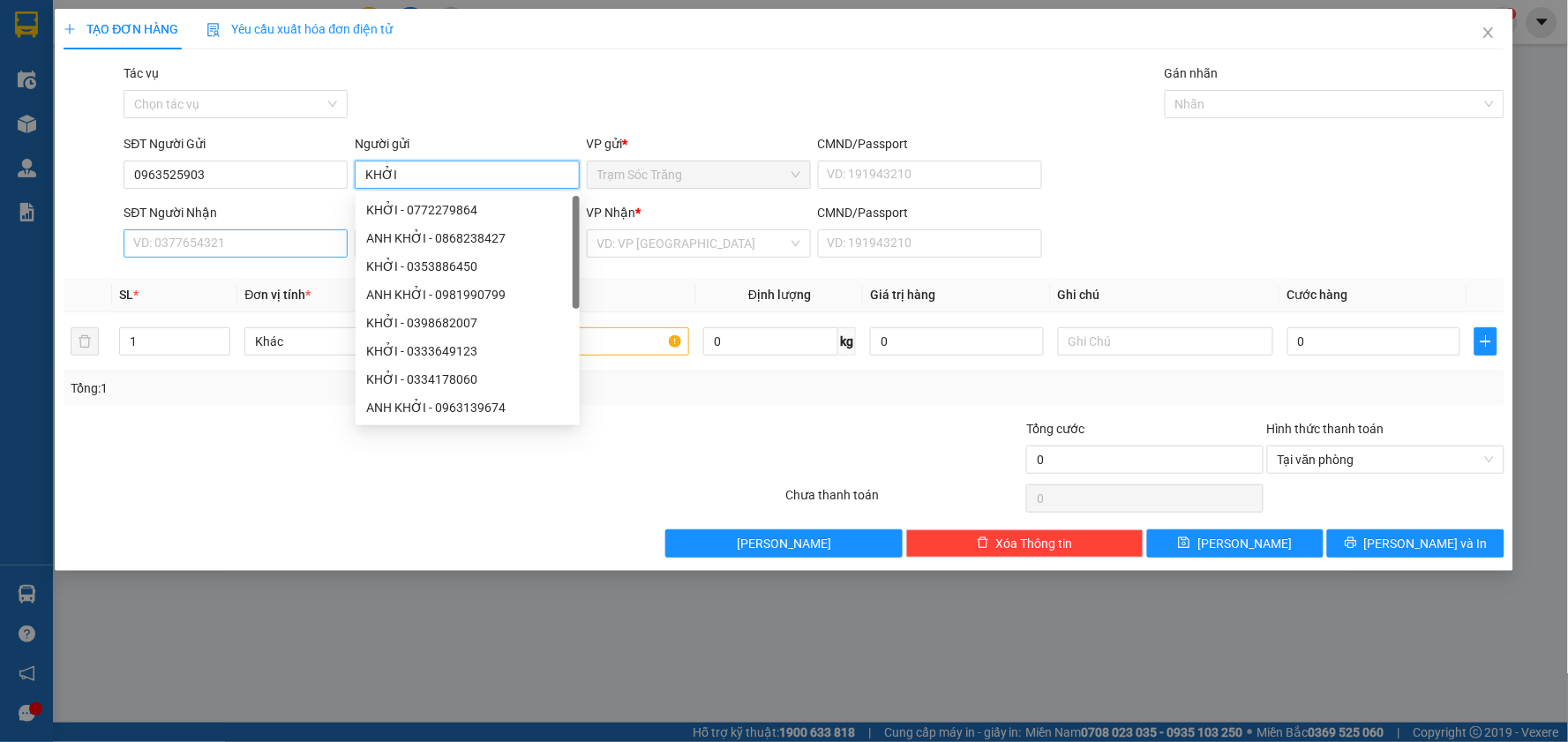
type input "KHỞI"
click at [222, 235] on input "SĐT Người Nhận" at bounding box center [235, 243] width 224 height 28
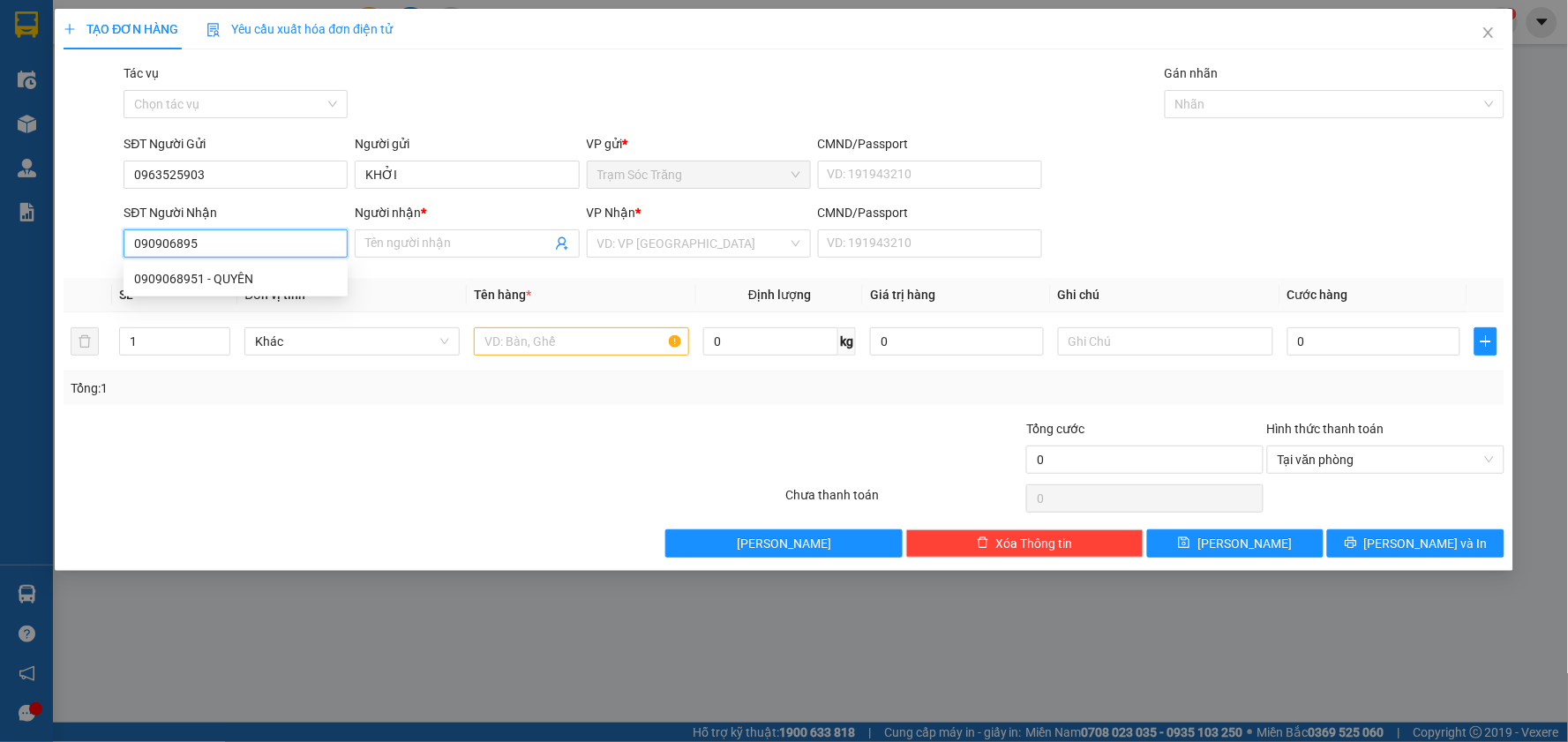
type input "0909068951"
click at [229, 279] on div "0909068951 - QUYÊN" at bounding box center [236, 278] width 203 height 19
type input "QUYÊN"
type input "40.000"
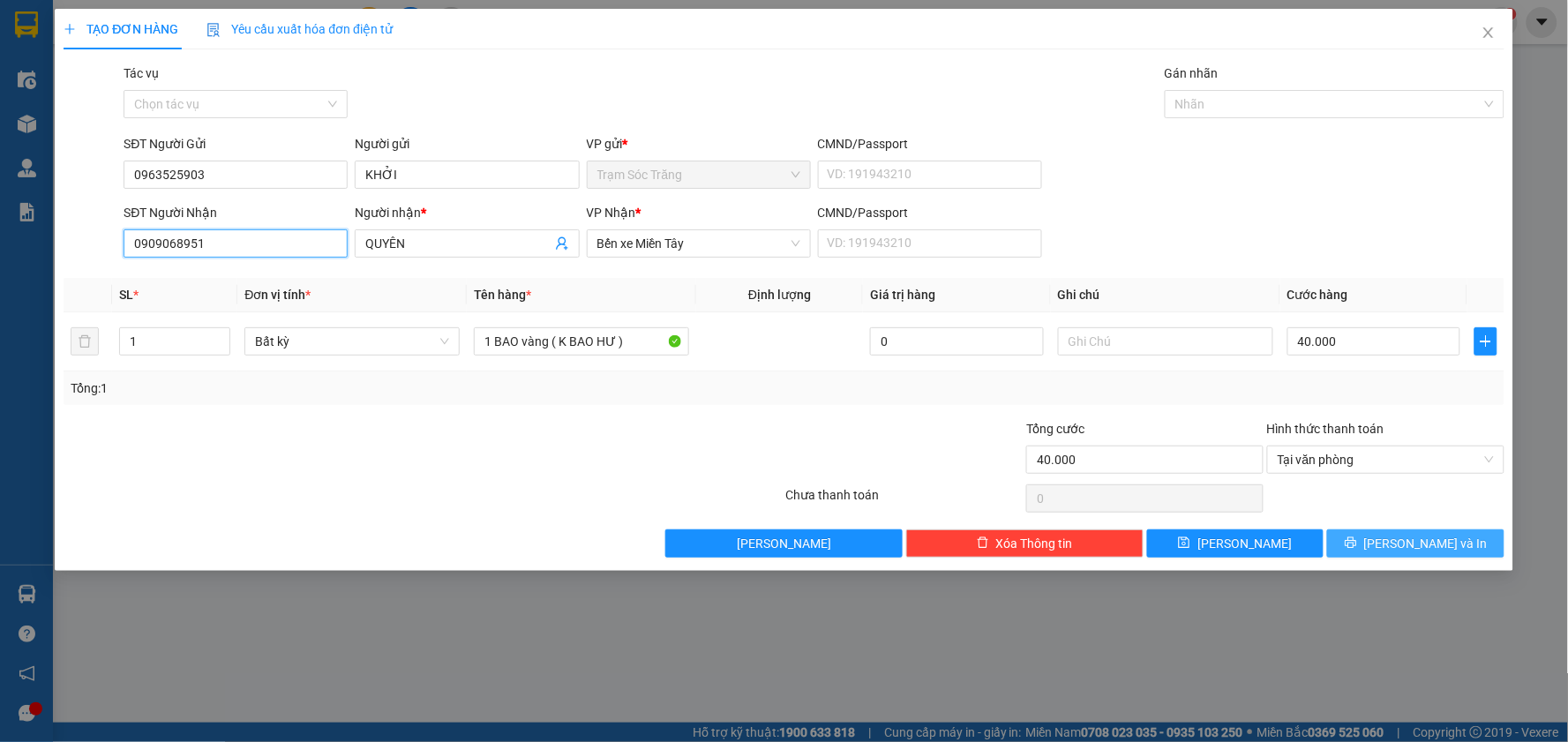
type input "0909068951"
click at [1357, 536] on icon "printer" at bounding box center [1351, 543] width 13 height 13
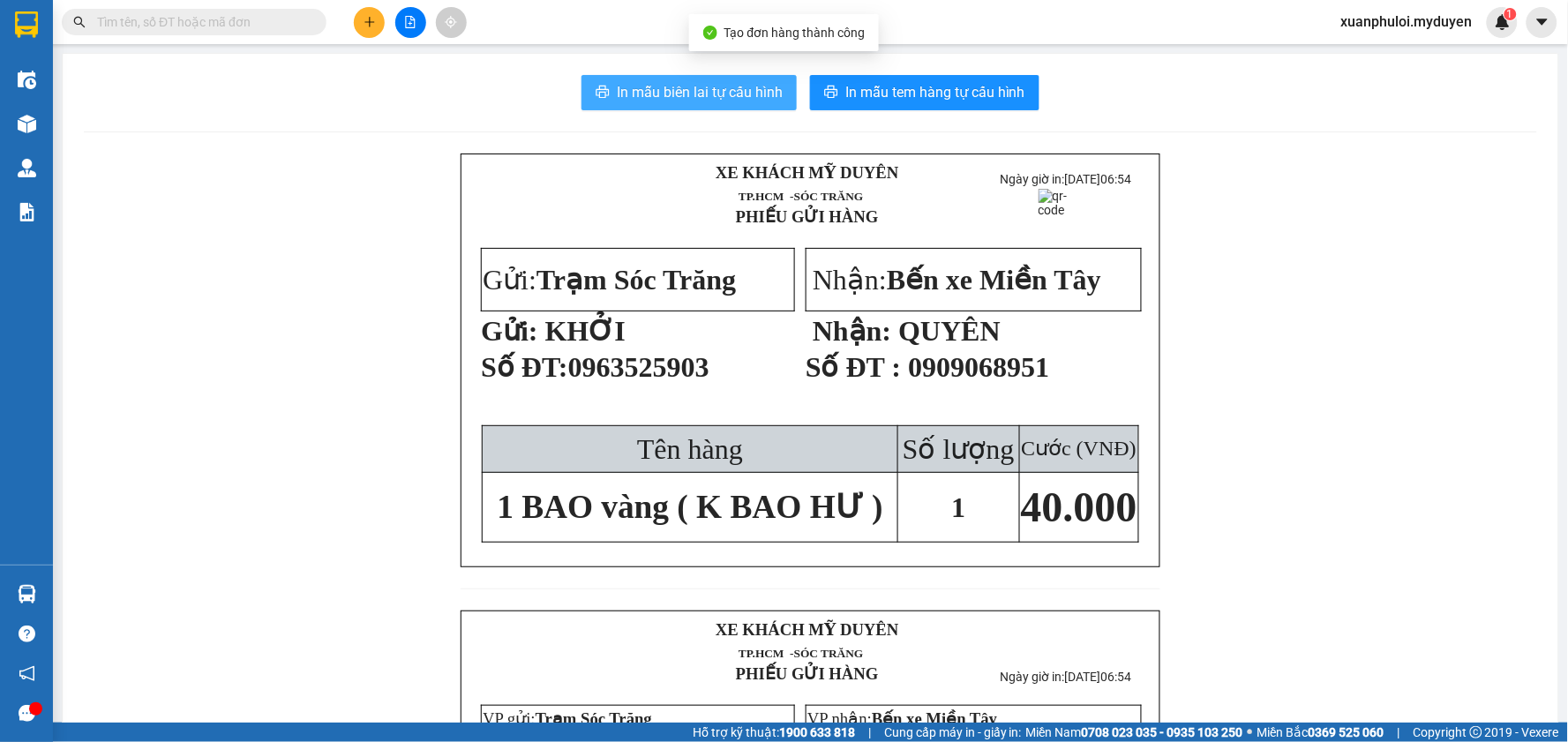
click at [721, 90] on span "In mẫu biên lai tự cấu hình" at bounding box center [699, 92] width 165 height 22
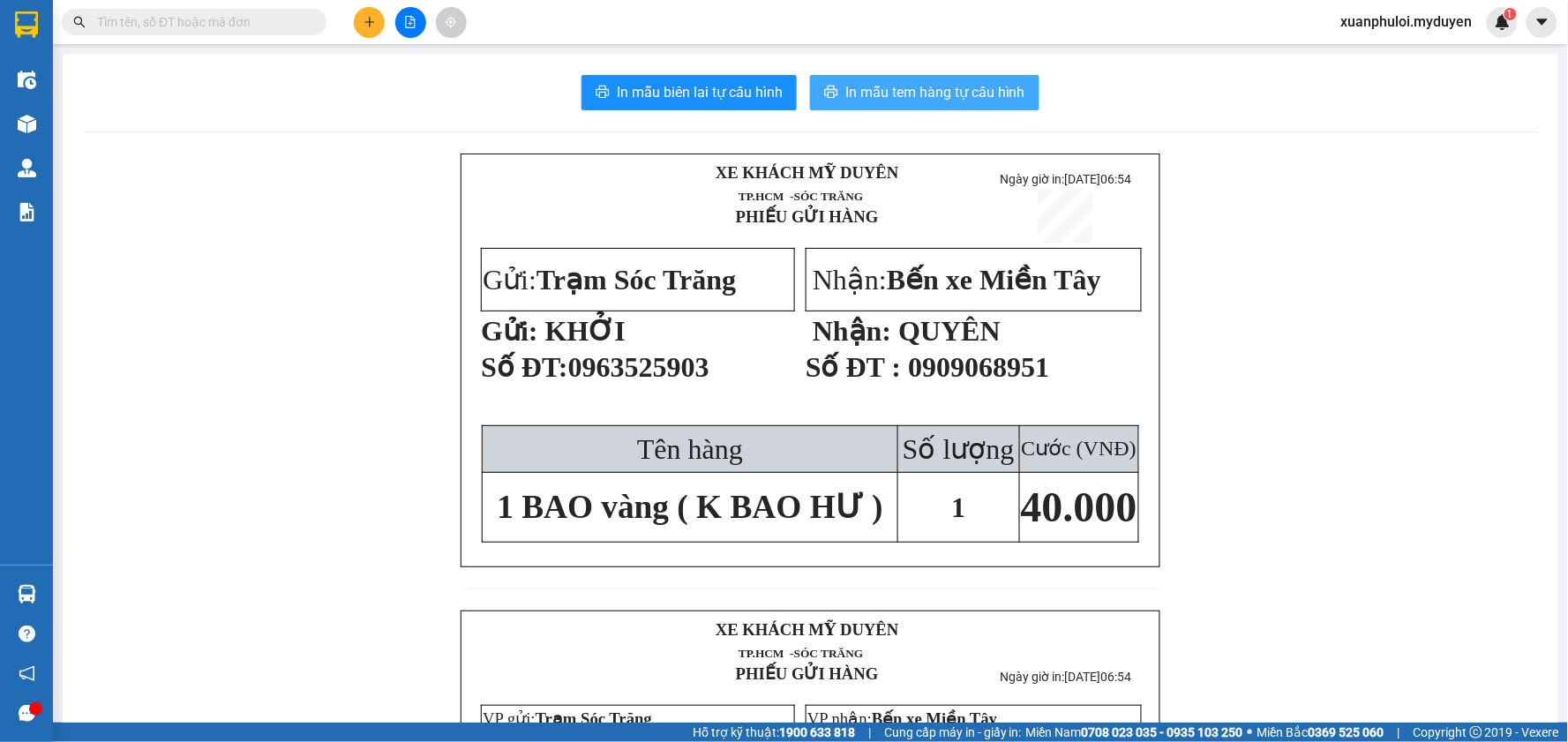
click at [943, 89] on span "In mẫu tem hàng tự cấu hình" at bounding box center [935, 92] width 180 height 22
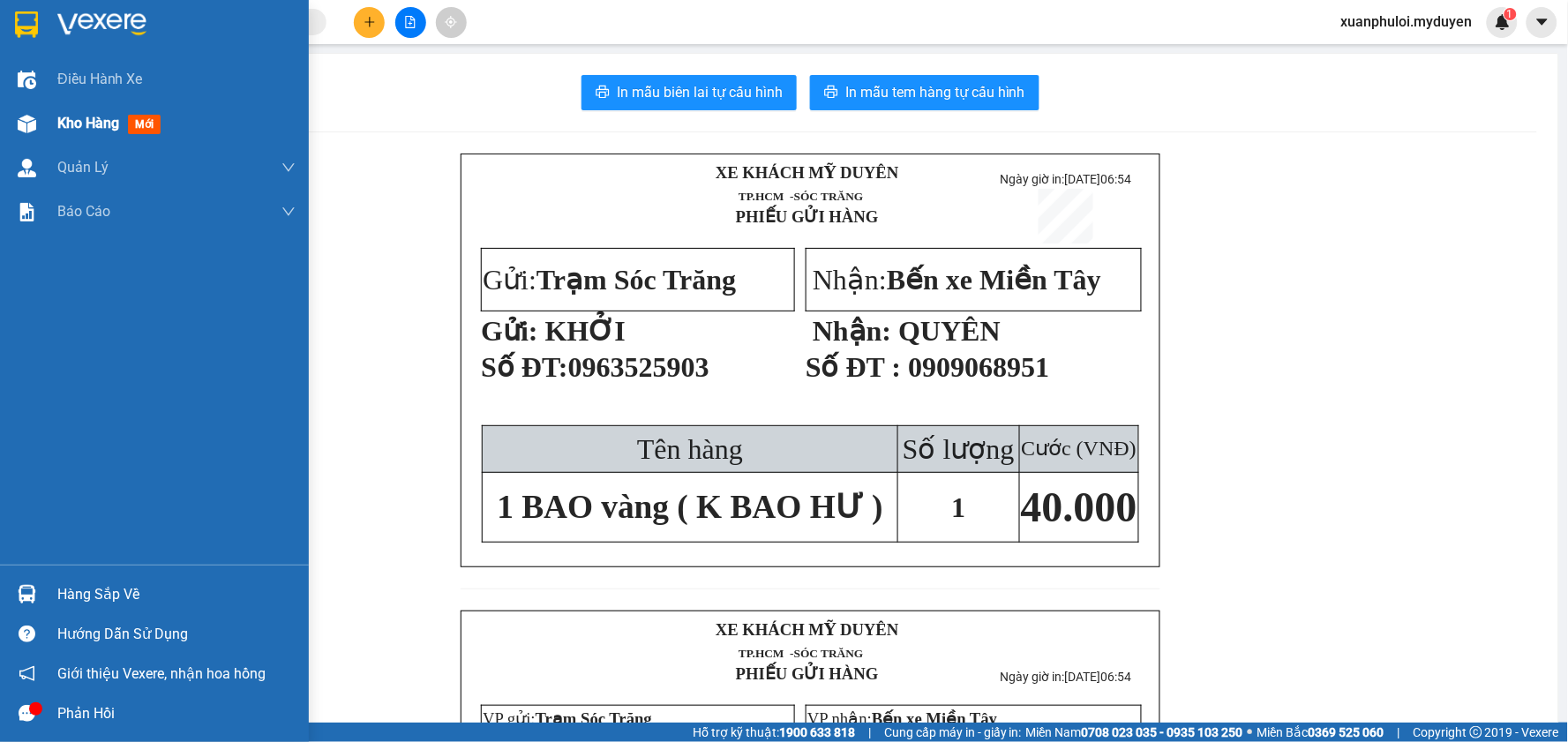
click at [53, 126] on div "Kho hàng mới" at bounding box center [155, 123] width 309 height 44
